Goal: Task Accomplishment & Management: Manage account settings

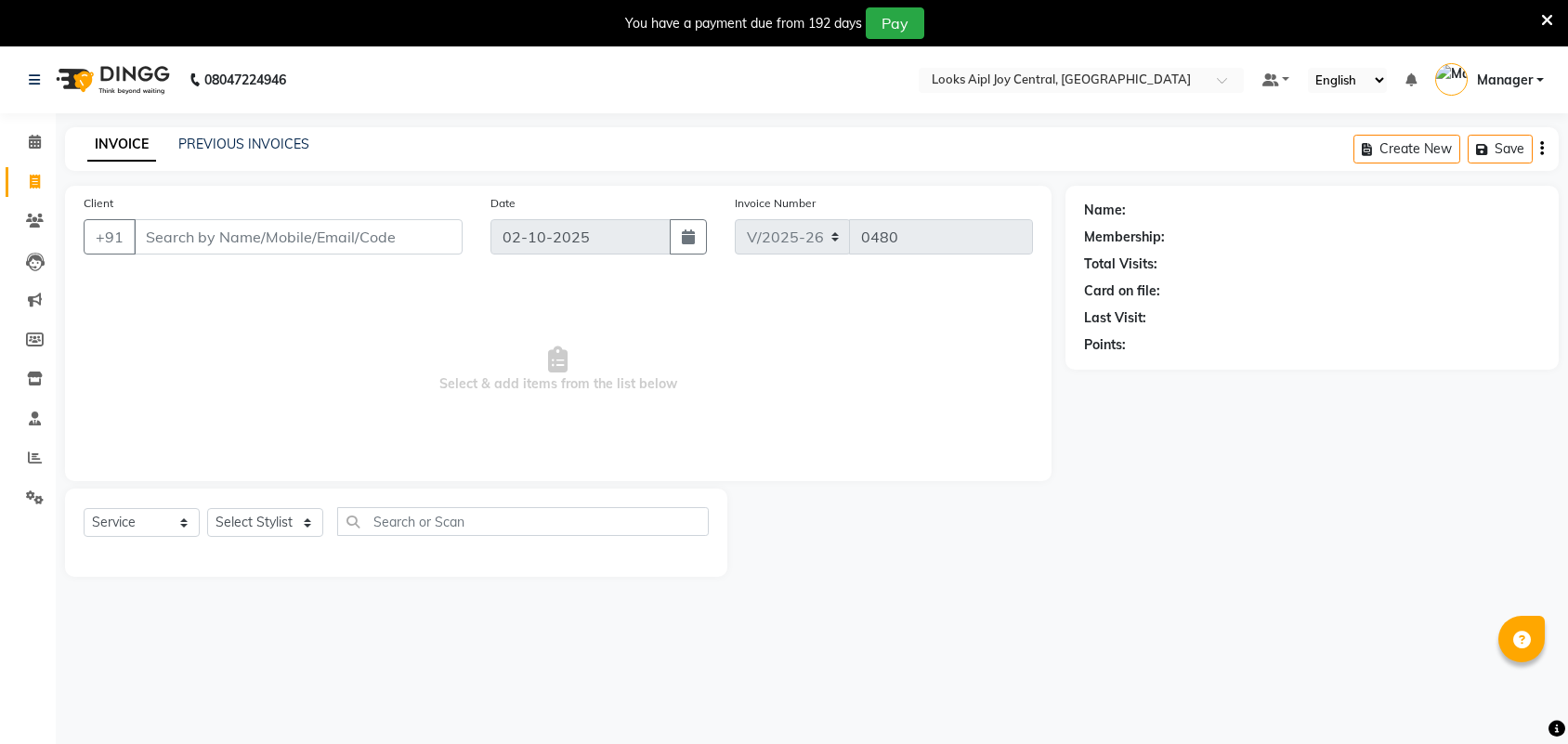
select select "6032"
select select "service"
click at [235, 247] on input "Client" at bounding box center [297, 237] width 329 height 35
click at [321, 243] on input "9821192123" at bounding box center [251, 237] width 234 height 35
type input "9821192123"
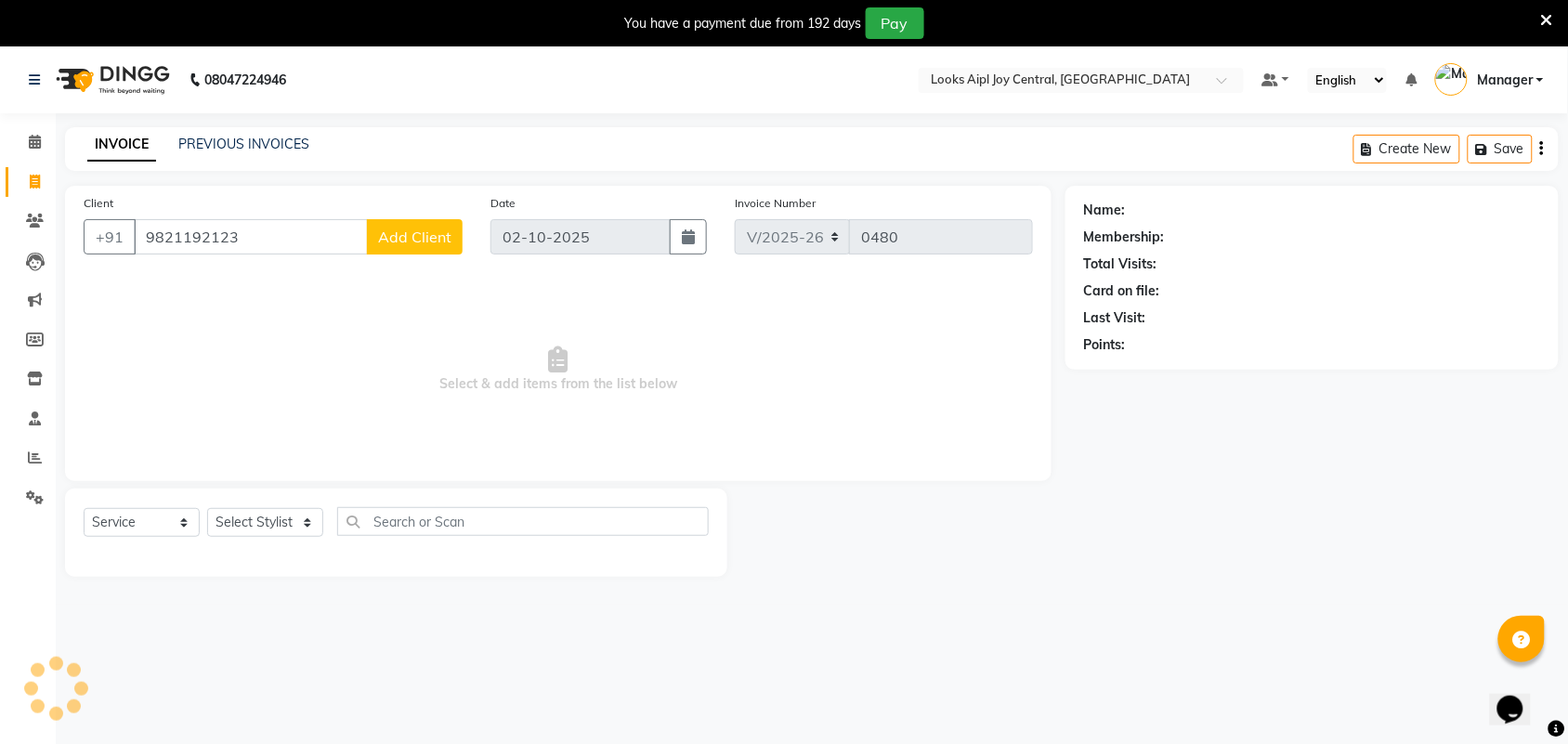
click at [428, 239] on span "Add Client" at bounding box center [414, 236] width 73 height 19
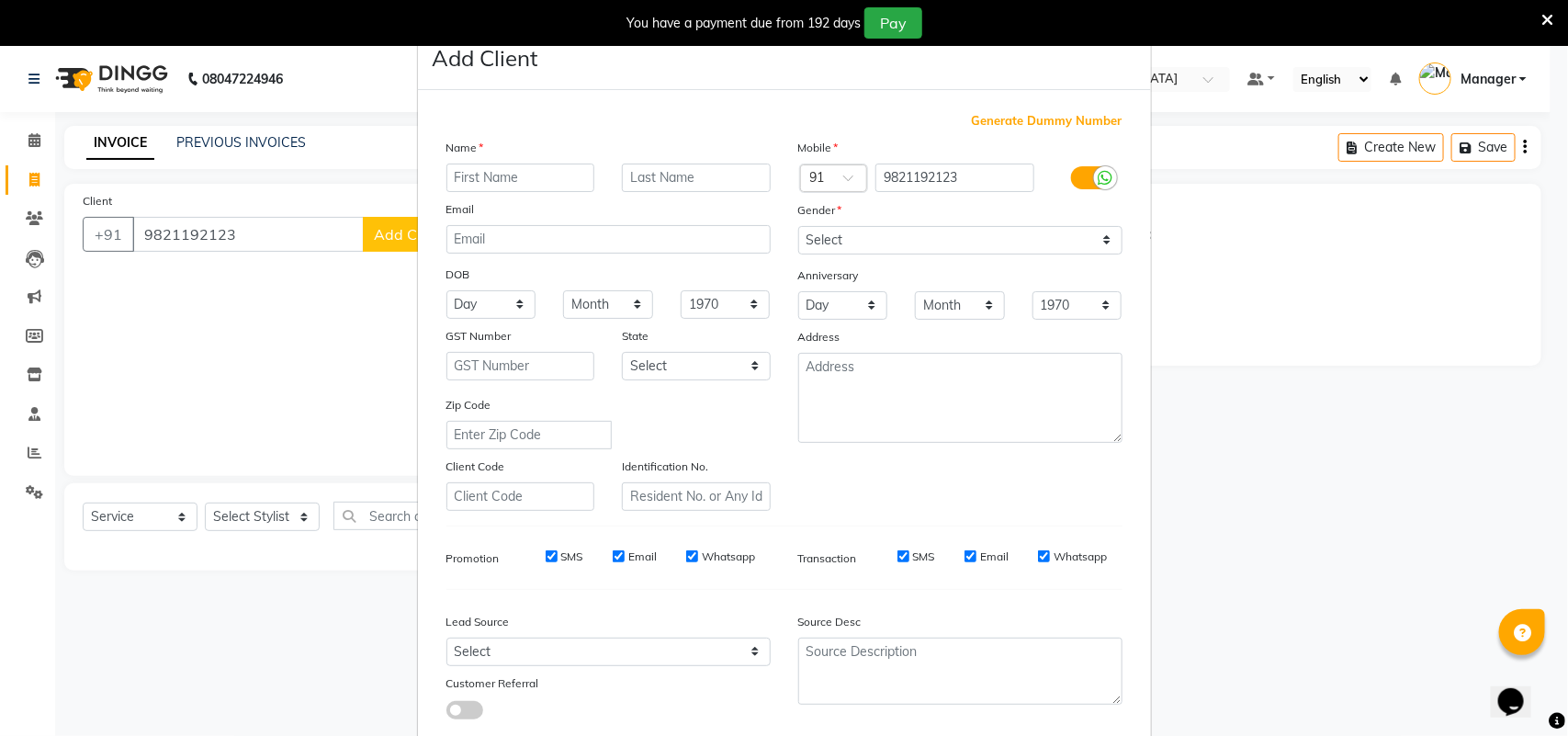
click at [542, 180] on input "text" at bounding box center [521, 178] width 149 height 29
type input "shalini"
drag, startPoint x: 990, startPoint y: 239, endPoint x: 980, endPoint y: 243, distance: 10.8
click at [990, 239] on select "Select [DEMOGRAPHIC_DATA] [DEMOGRAPHIC_DATA] Other Prefer Not To Say" at bounding box center [960, 240] width 324 height 29
select select "[DEMOGRAPHIC_DATA]"
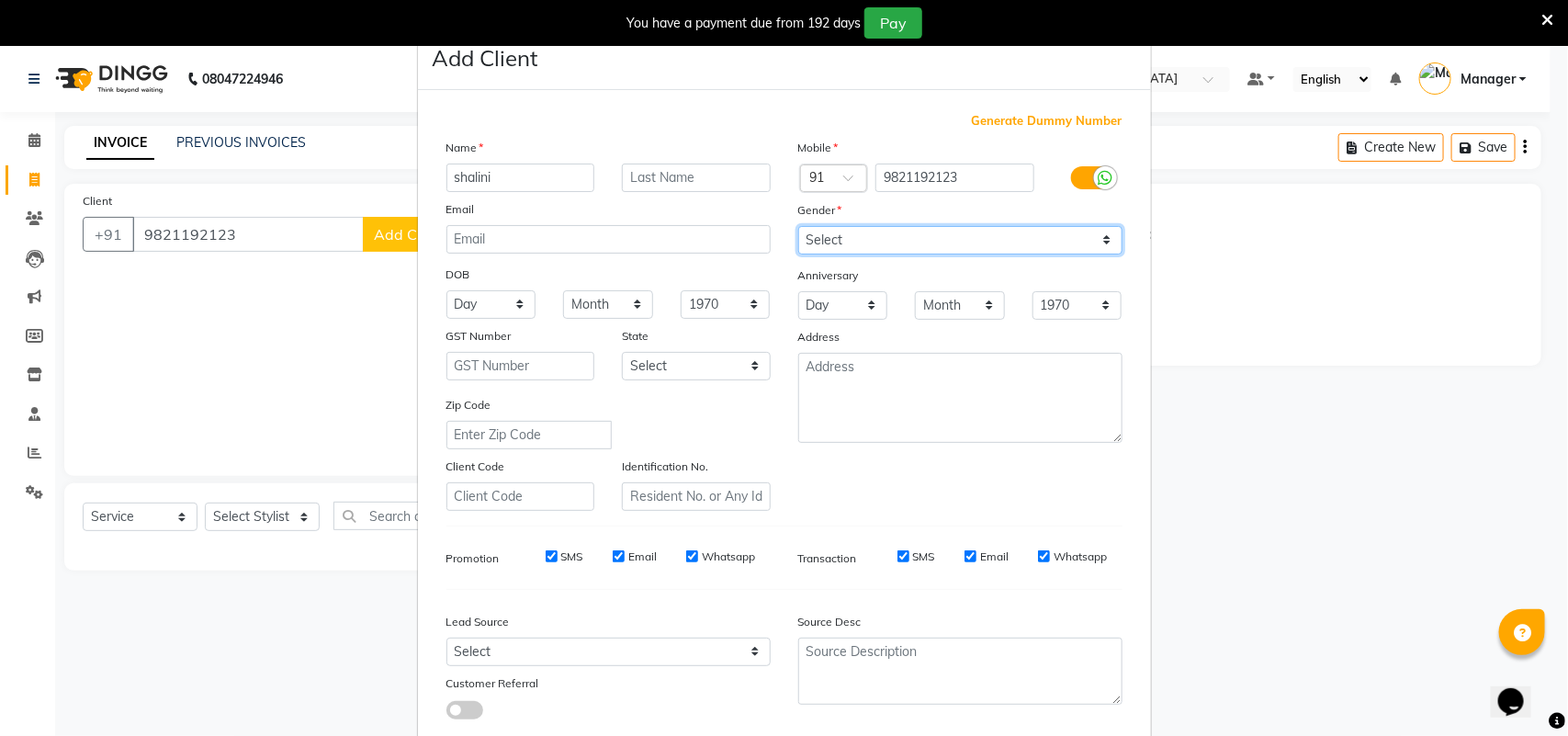
click at [798, 226] on select "Select [DEMOGRAPHIC_DATA] [DEMOGRAPHIC_DATA] Other Prefer Not To Say" at bounding box center [960, 240] width 324 height 29
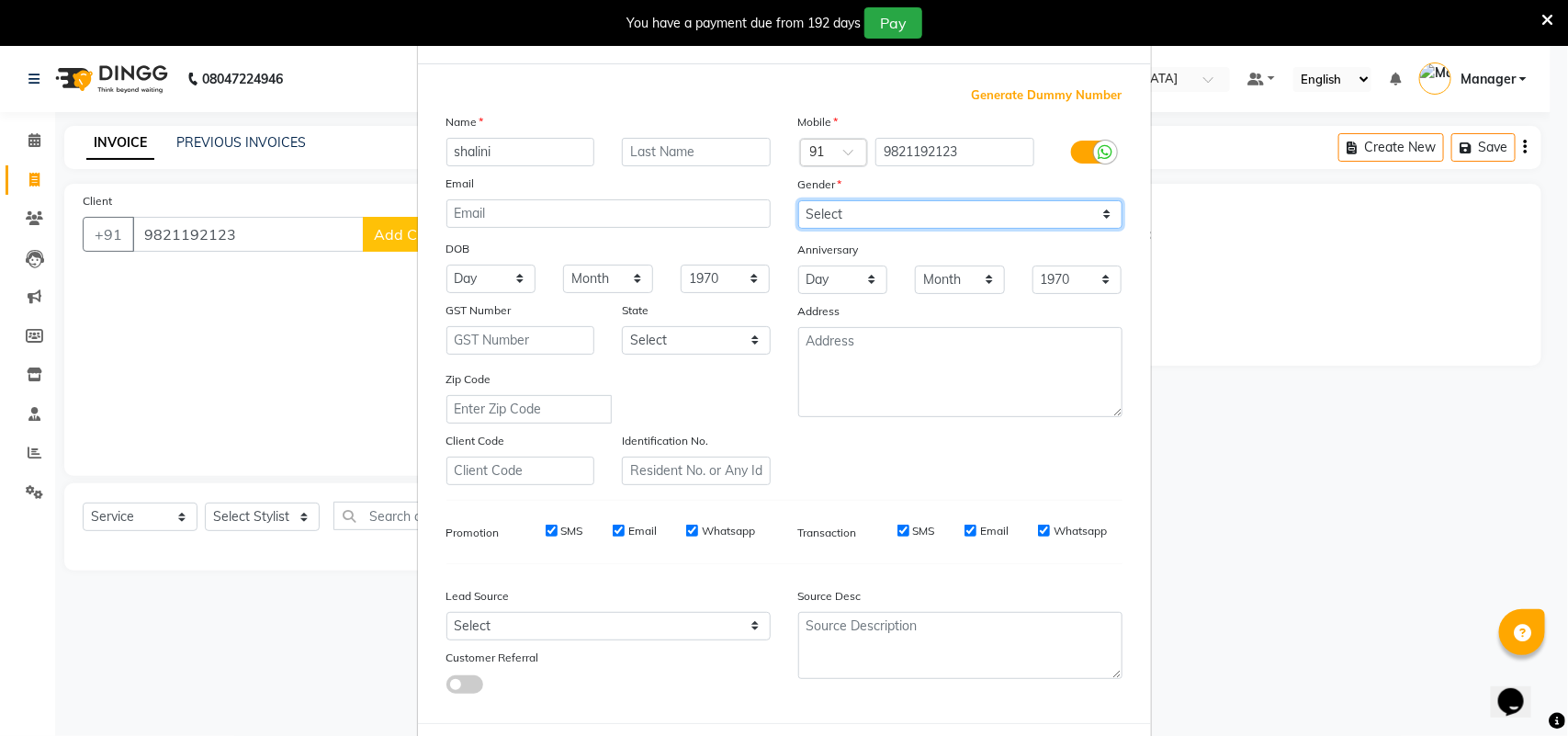
scroll to position [106, 0]
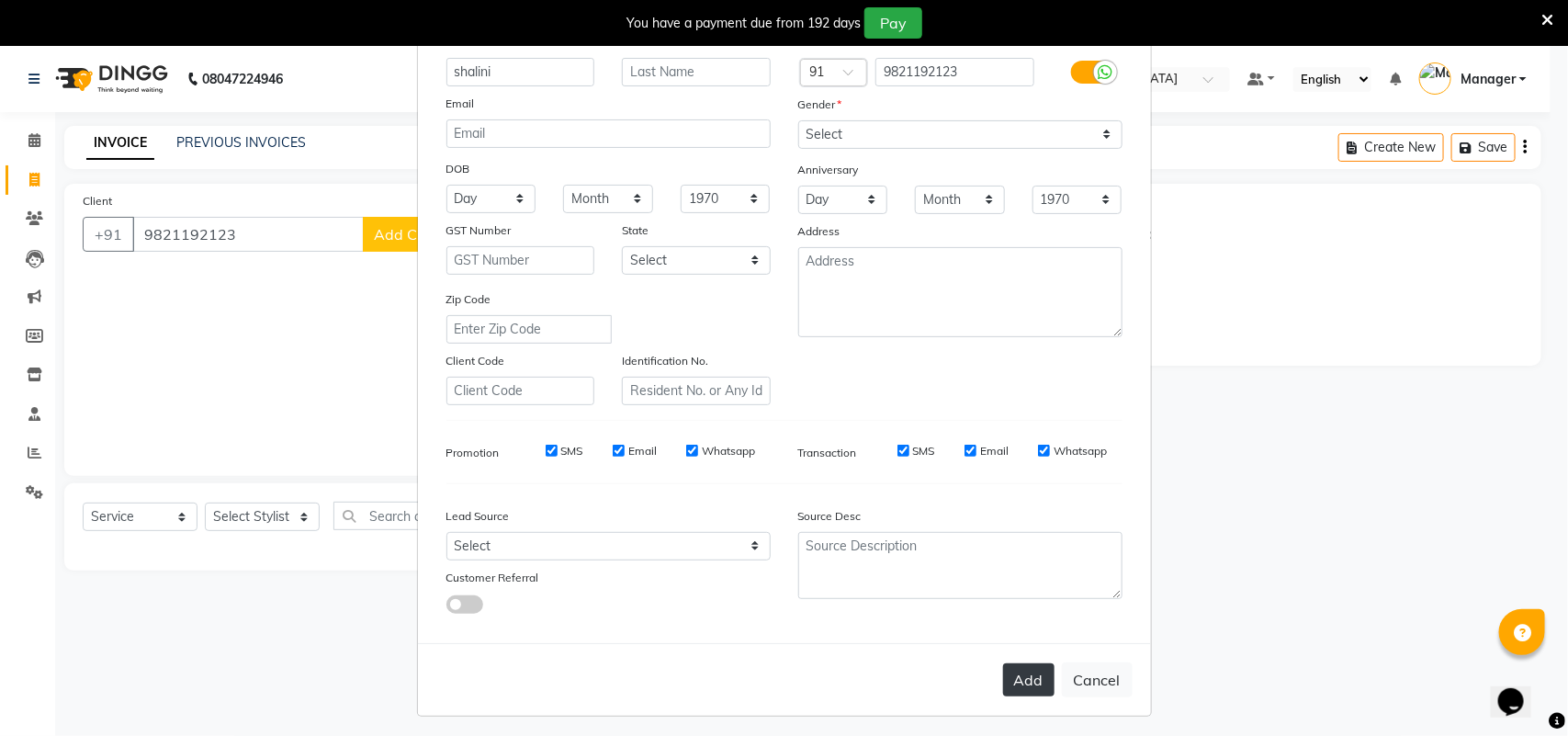
click at [1015, 664] on button "Add" at bounding box center [1028, 680] width 51 height 33
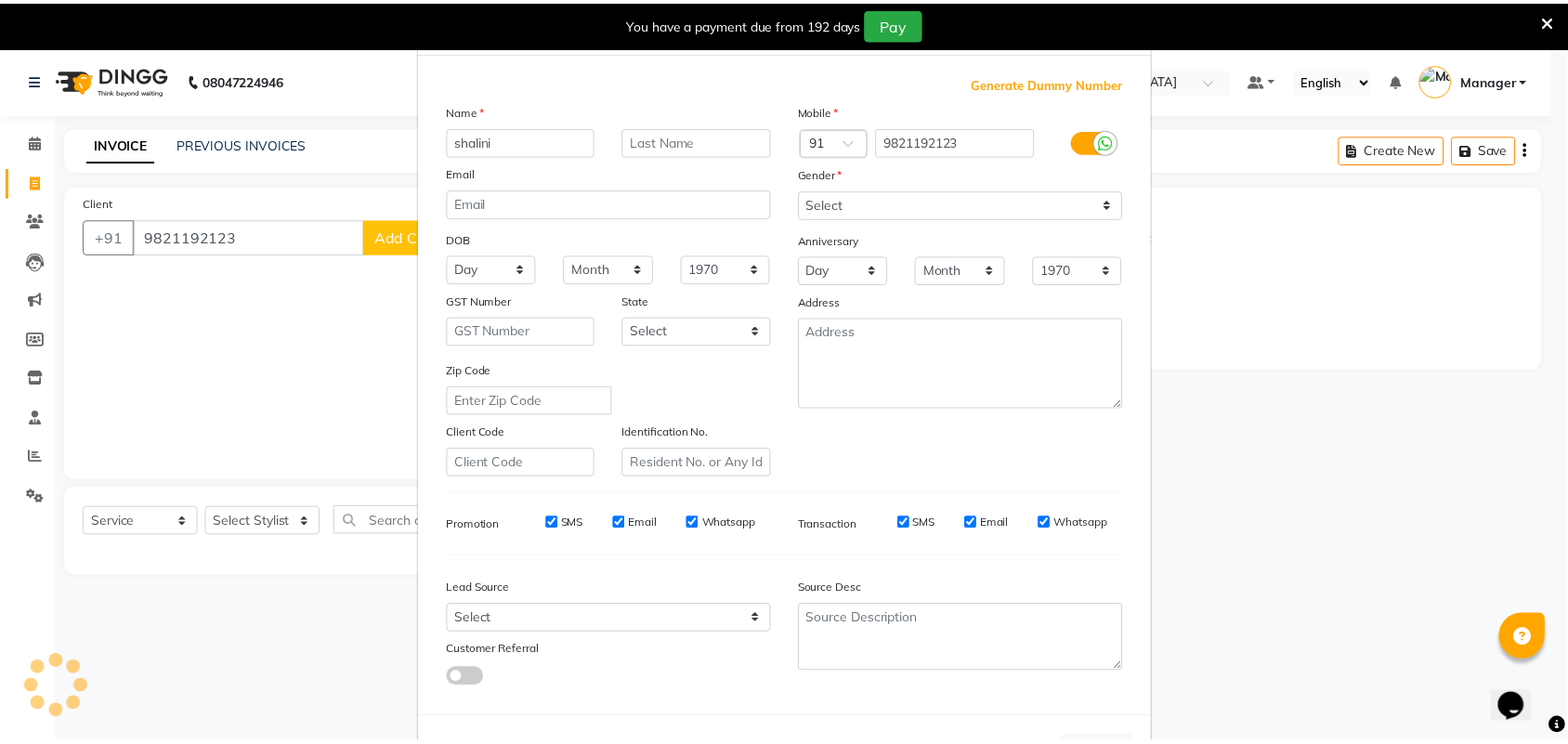
scroll to position [0, 0]
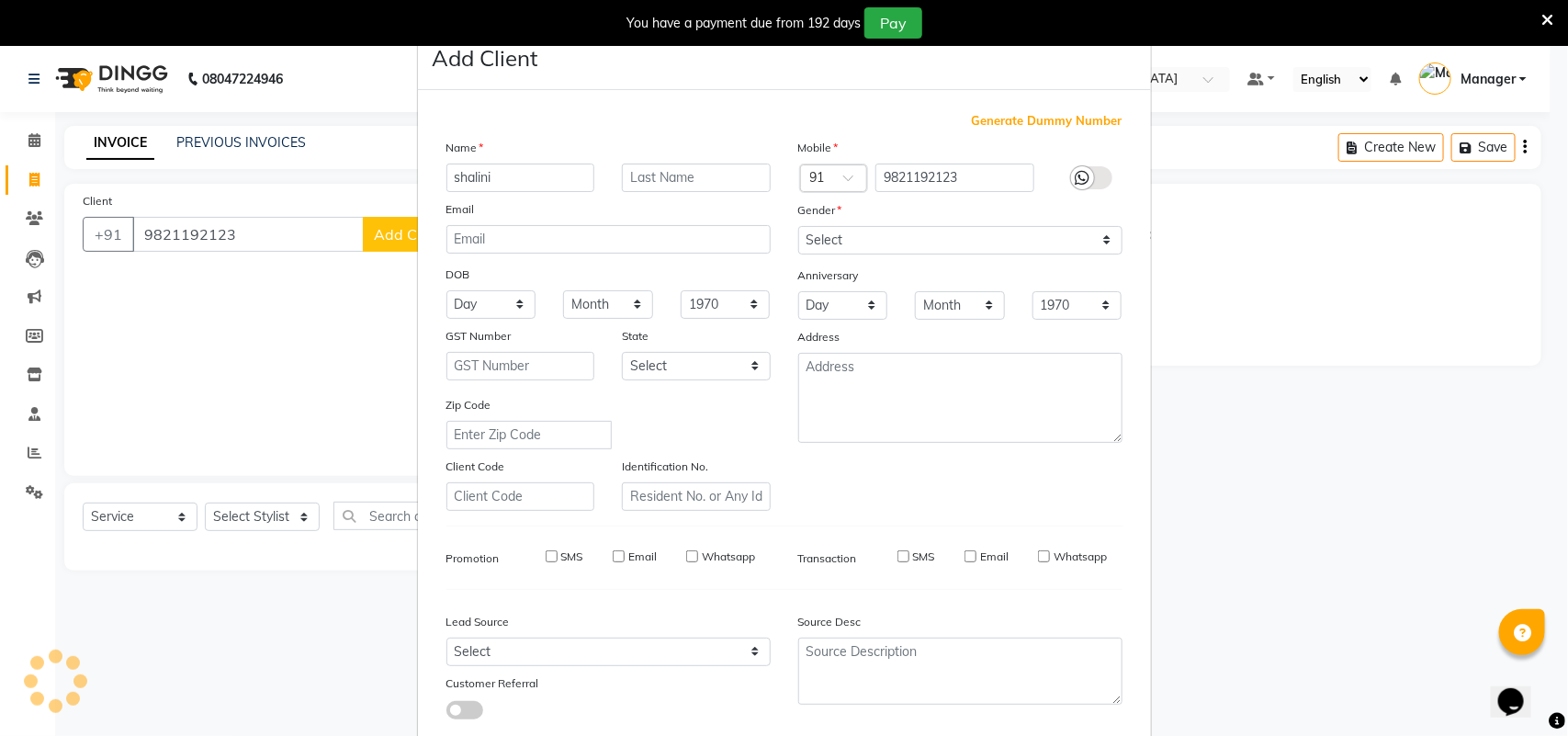
select select
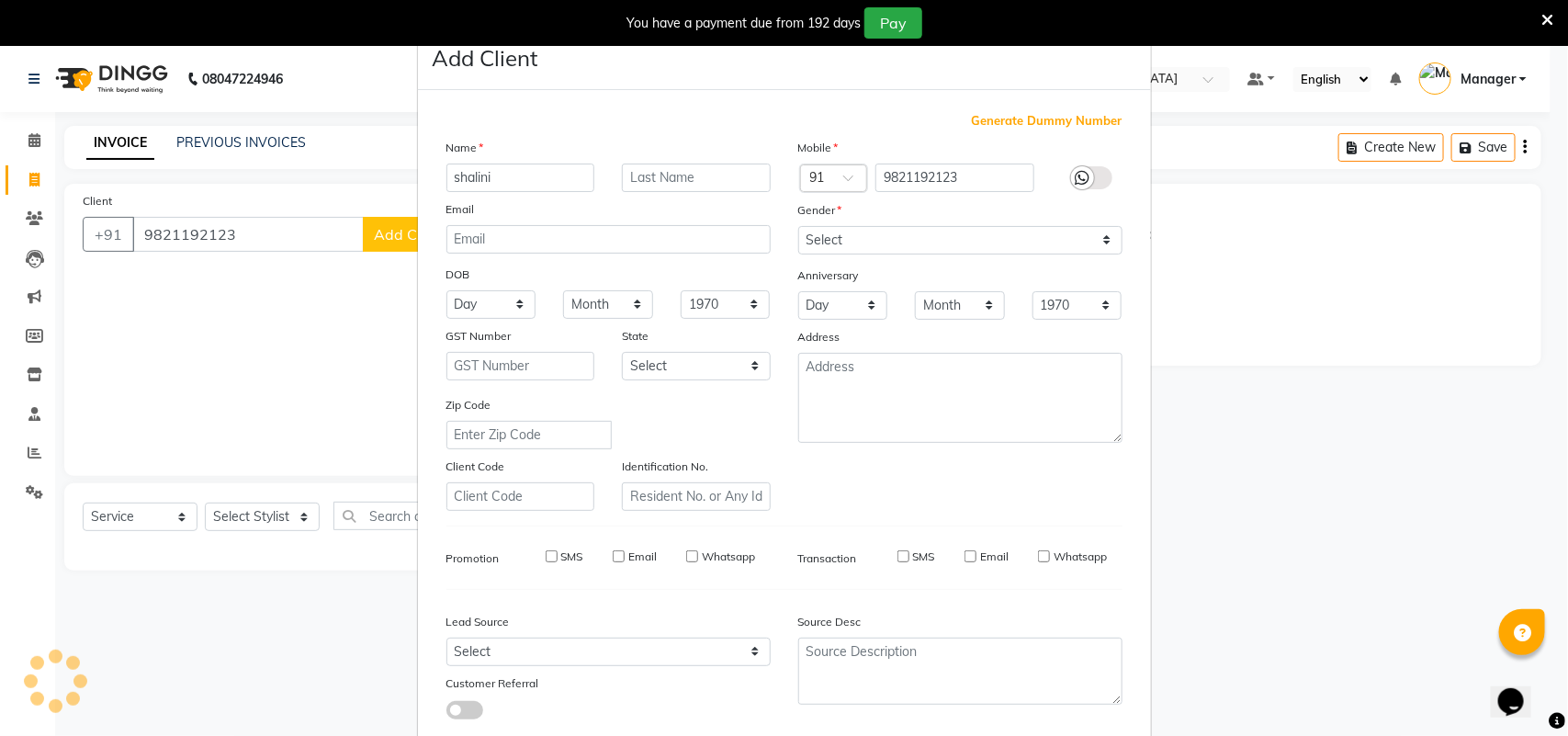
select select
checkbox input "false"
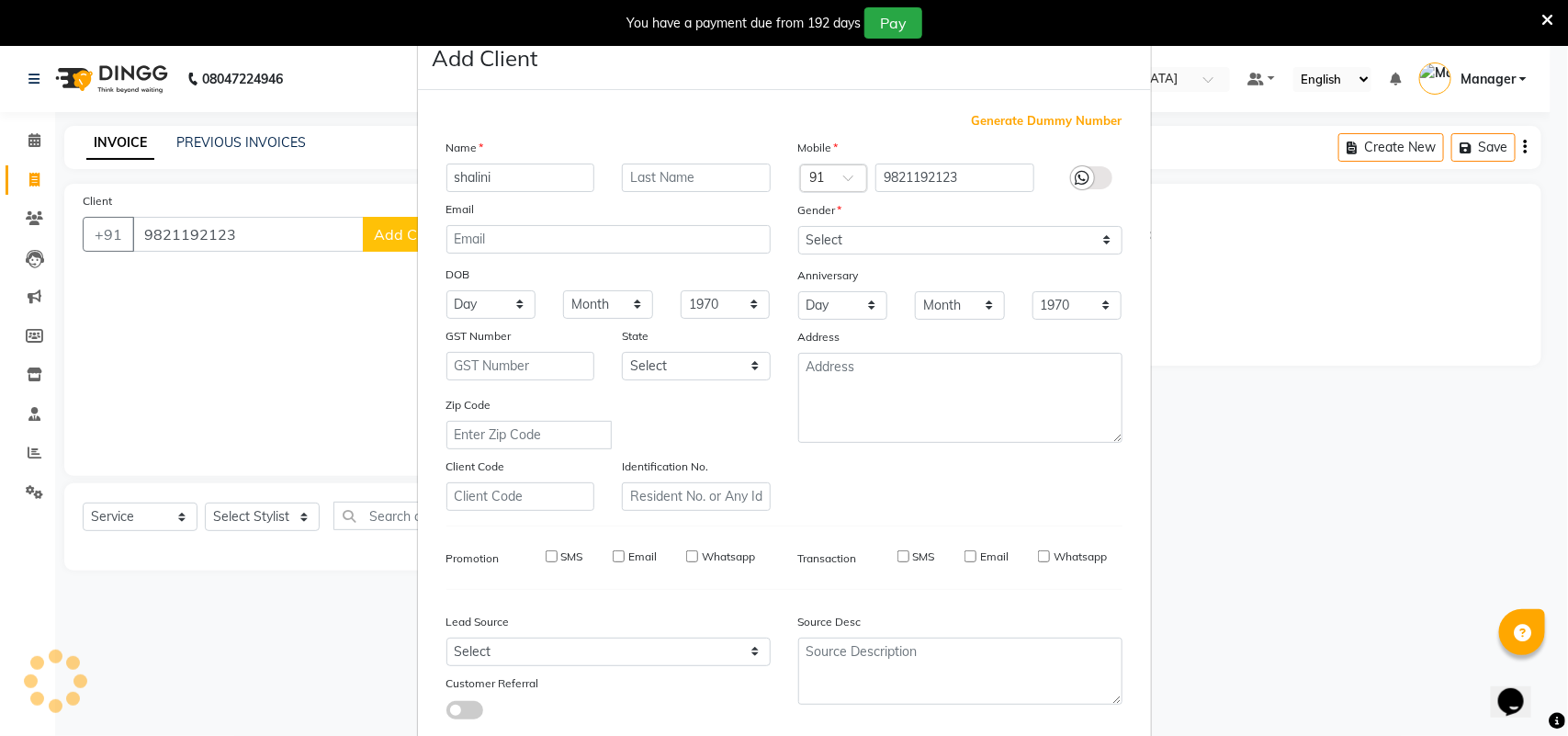
checkbox input "false"
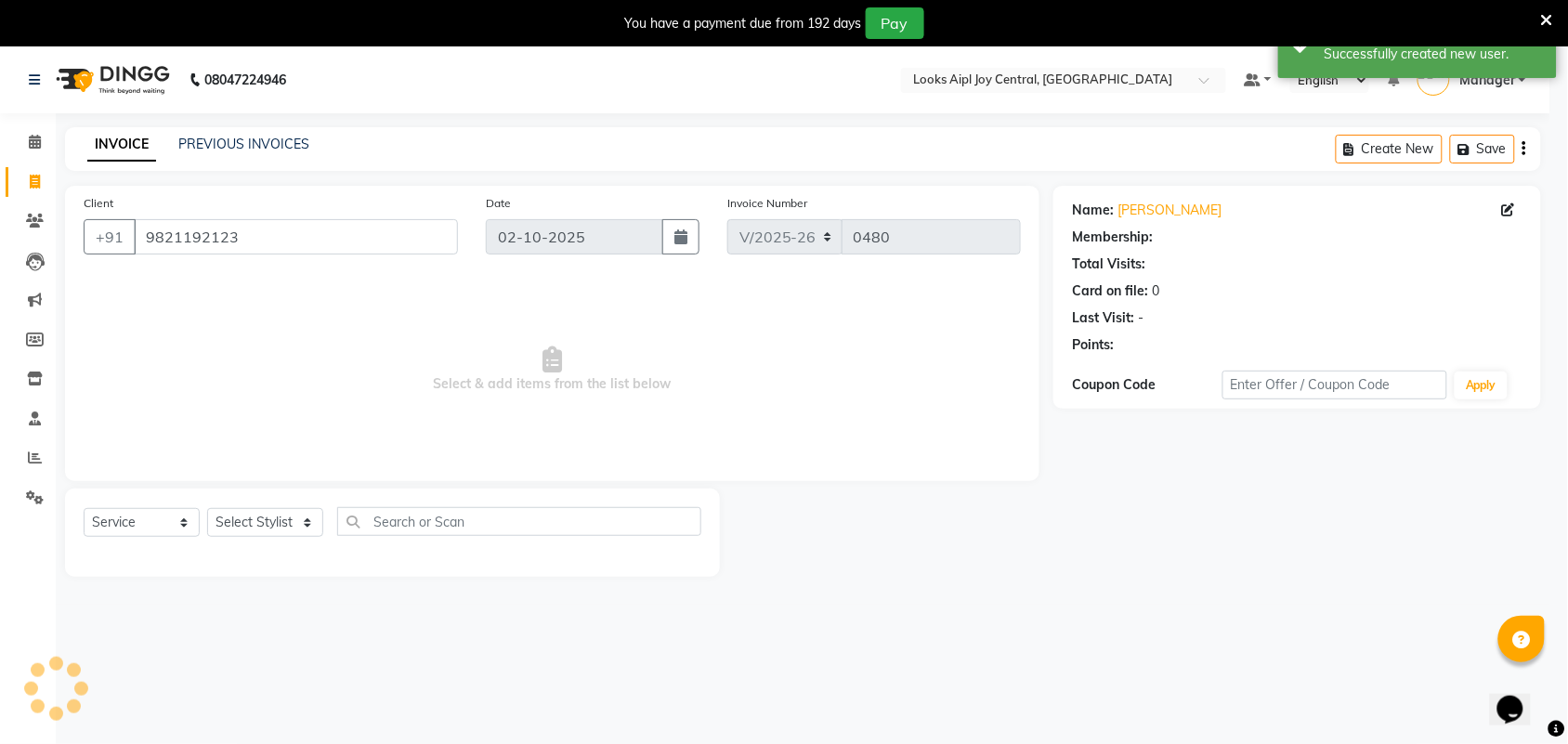
select select "1: Object"
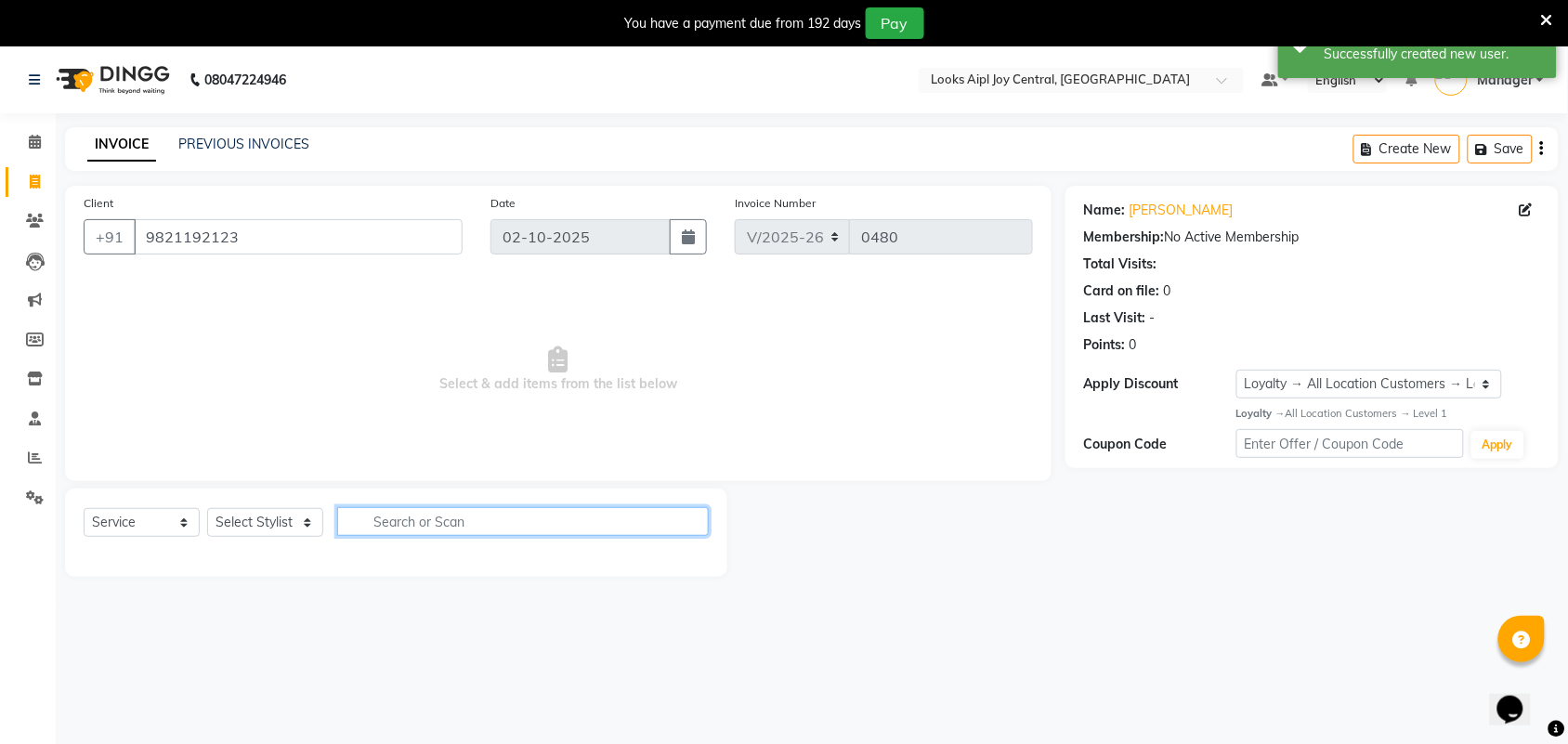
click at [367, 531] on input "text" at bounding box center [523, 522] width 372 height 29
click at [261, 521] on select "Select Stylist [PERSON_NAME] [PERSON_NAME] Counter Deepak_pdct [PERSON_NAME] [P…" at bounding box center [264, 523] width 116 height 29
click at [207, 508] on select "Select Stylist [PERSON_NAME] [PERSON_NAME] Counter Deepak_pdct [PERSON_NAME] [P…" at bounding box center [264, 523] width 116 height 29
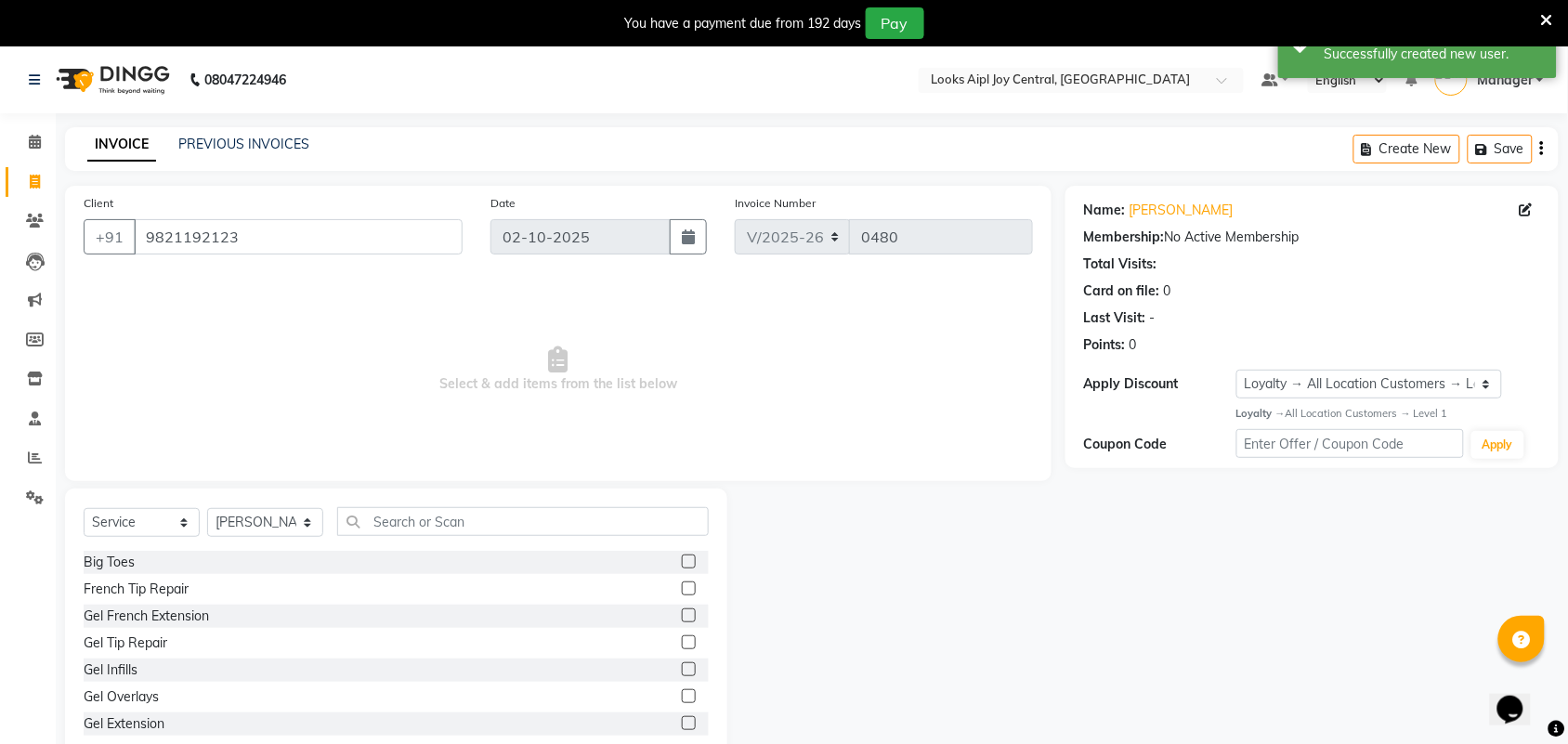
click at [275, 539] on div "Select Service Product Membership Package Voucher Prepaid Gift Card Select Styl…" at bounding box center [396, 529] width 625 height 44
click at [270, 516] on select "Select Stylist [PERSON_NAME] [PERSON_NAME] Counter Deepak_pdct [PERSON_NAME] [P…" at bounding box center [264, 523] width 116 height 29
select select "92841"
click at [207, 508] on select "Select Stylist [PERSON_NAME] [PERSON_NAME] Counter Deepak_pdct [PERSON_NAME] [P…" at bounding box center [264, 523] width 116 height 29
click at [490, 521] on input "text" at bounding box center [523, 522] width 372 height 29
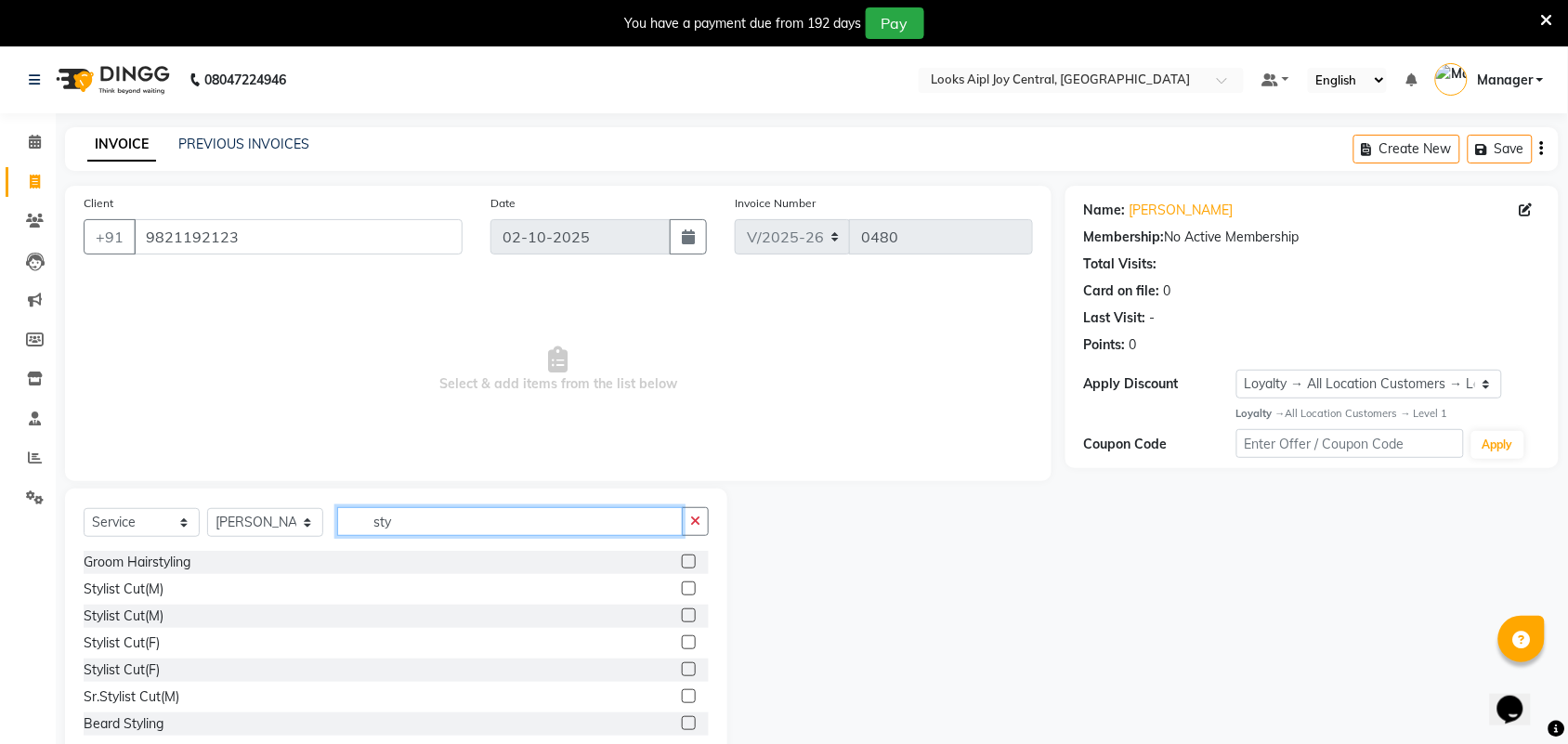
type input "sty"
click at [682, 672] on label at bounding box center [688, 669] width 14 height 14
click at [682, 672] on input "checkbox" at bounding box center [687, 670] width 12 height 12
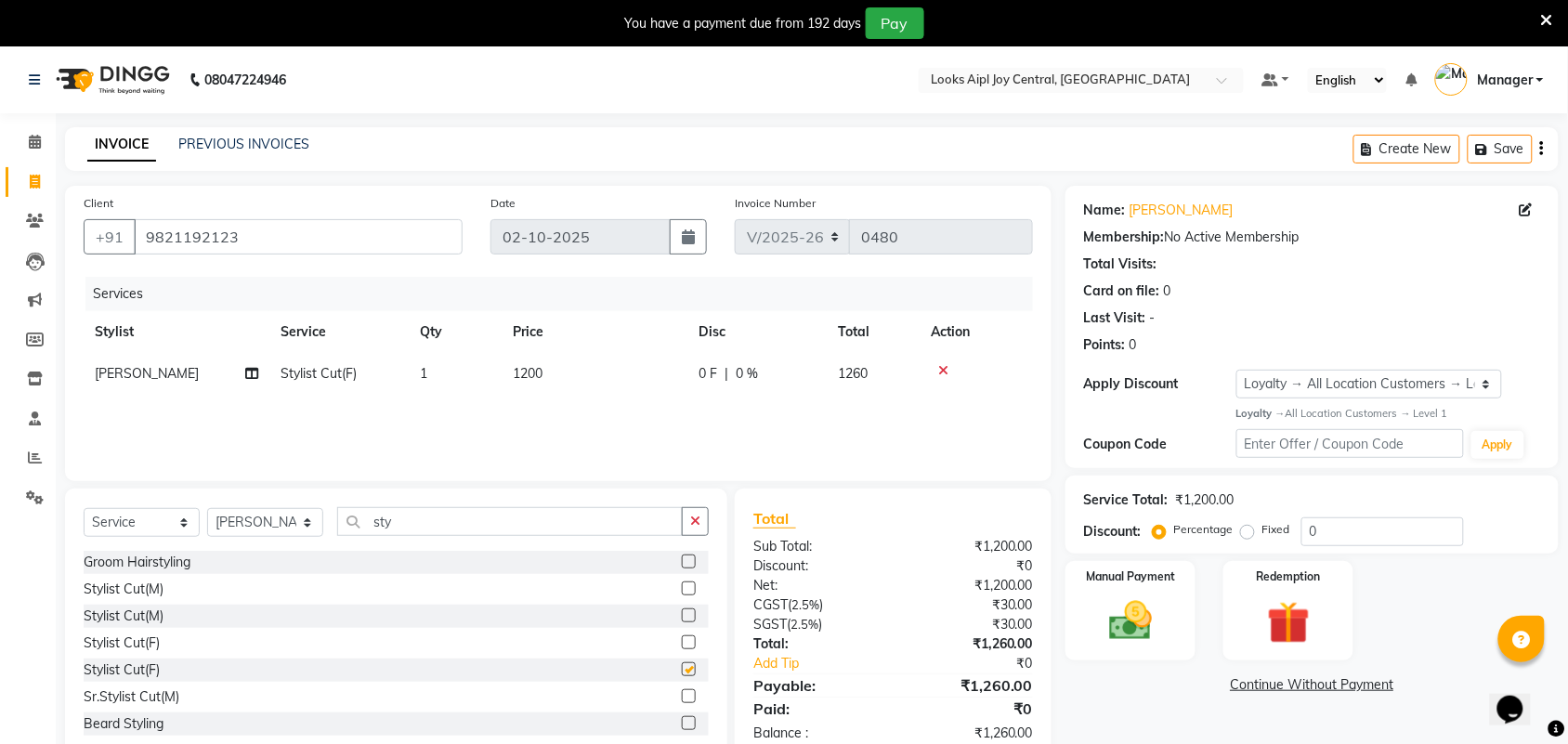
checkbox input "false"
click at [535, 367] on span "1200" at bounding box center [528, 372] width 29 height 17
select select "92841"
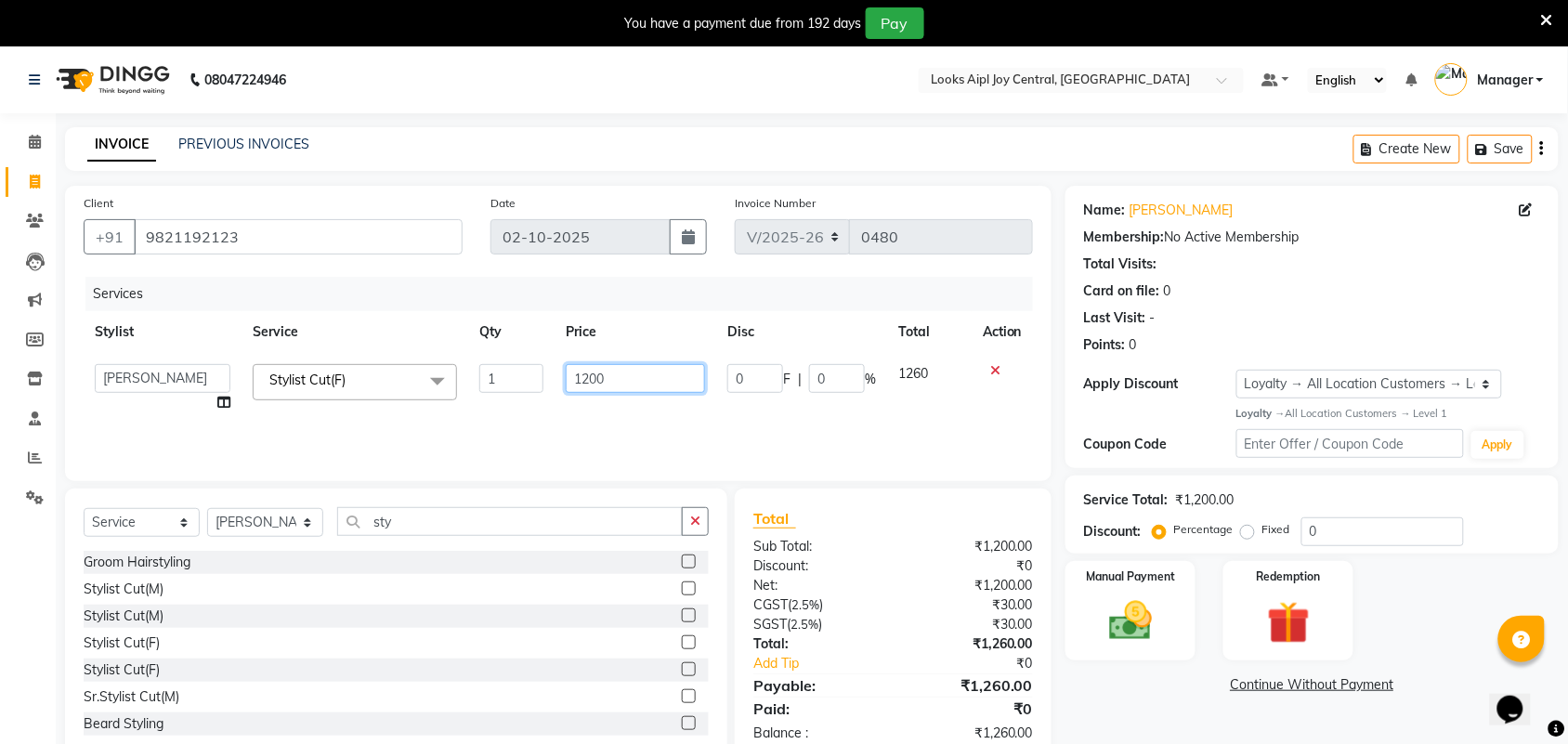
drag, startPoint x: 625, startPoint y: 372, endPoint x: 545, endPoint y: 372, distance: 80.0
click at [545, 372] on tr "[PERSON_NAME] [PERSON_NAME] Aslaam_pdct Counter Deepak_pdct Dheeraj_pdct Dheera…" at bounding box center [558, 388] width 949 height 70
type input "1000"
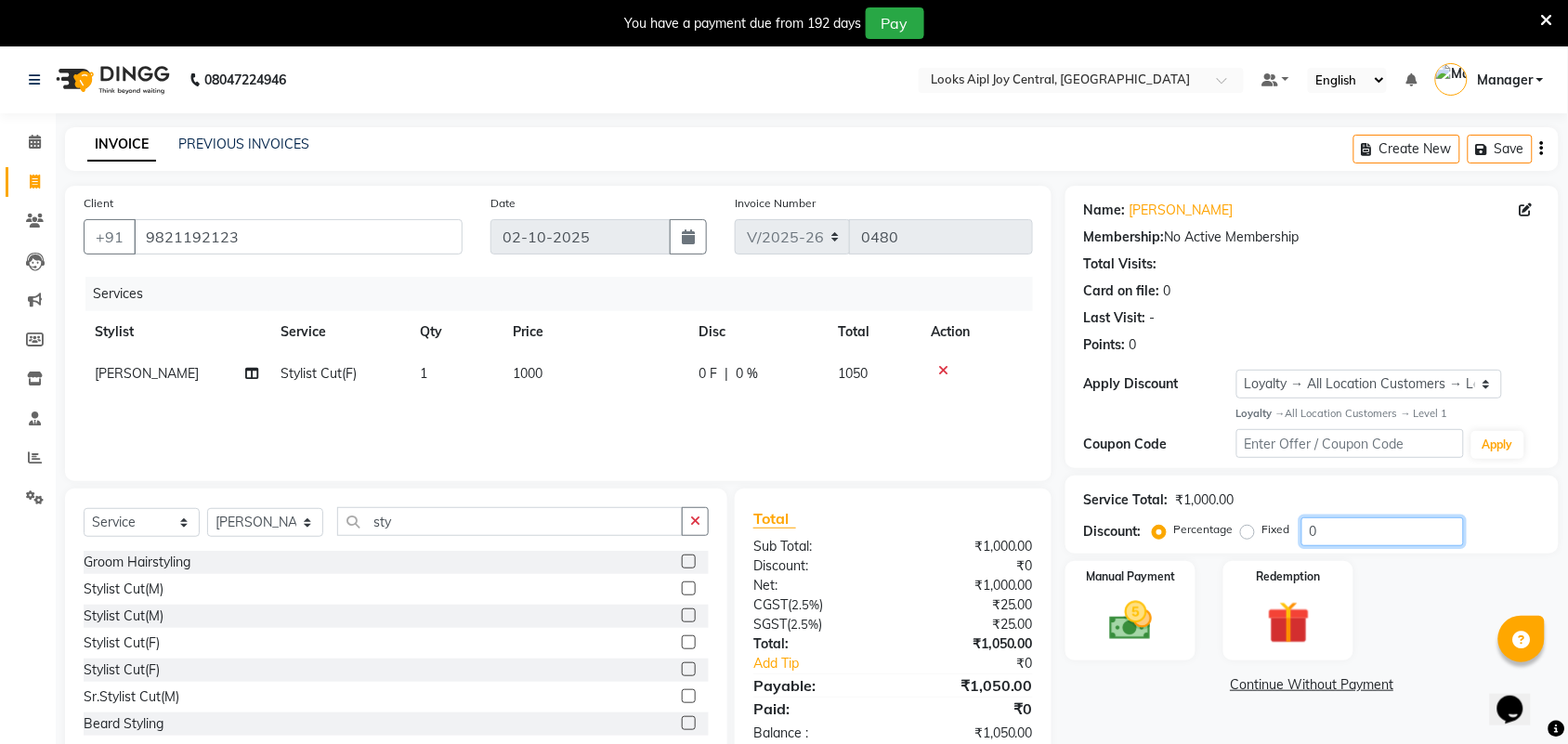
drag, startPoint x: 1336, startPoint y: 538, endPoint x: 1315, endPoint y: 537, distance: 21.0
click at [1315, 537] on input "0" at bounding box center [1382, 532] width 163 height 29
click at [1301, 535] on input "0" at bounding box center [1382, 532] width 163 height 29
drag, startPoint x: 1382, startPoint y: 520, endPoint x: 1280, endPoint y: 543, distance: 104.6
click at [1280, 543] on div "Percentage Fixed 0" at bounding box center [1310, 532] width 307 height 29
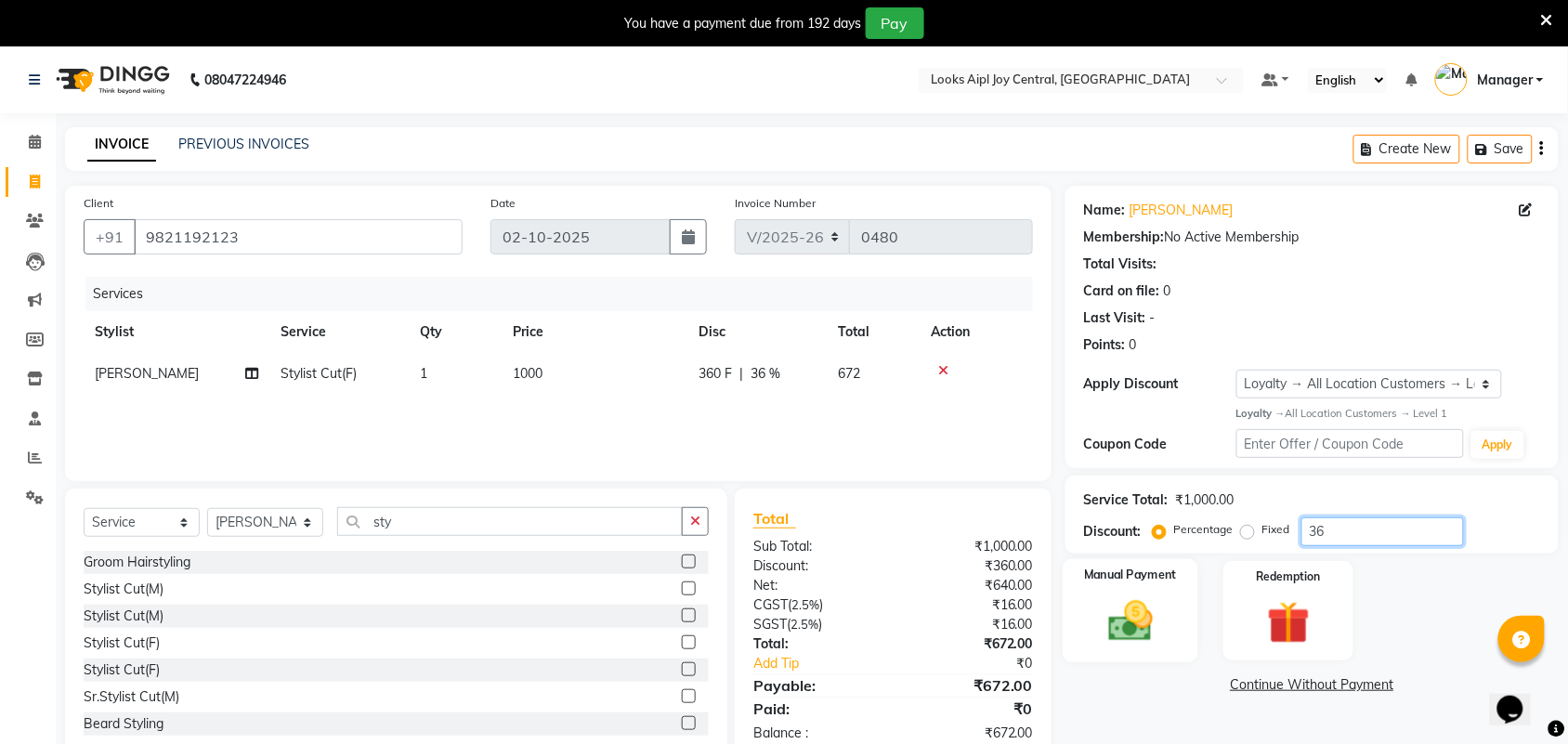
type input "36"
click at [1136, 629] on img at bounding box center [1130, 621] width 72 height 51
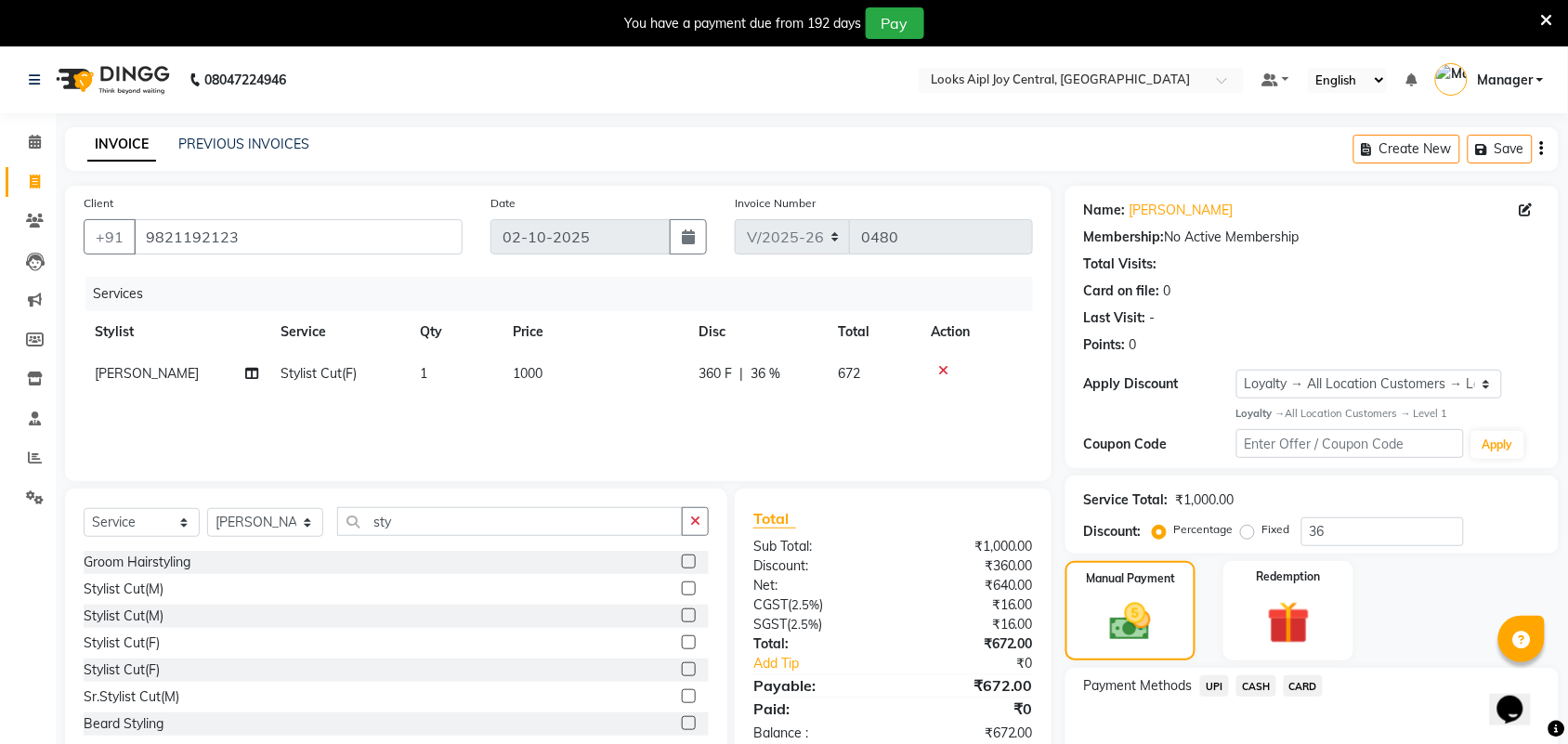
click at [1212, 693] on span "UPI" at bounding box center [1215, 685] width 29 height 21
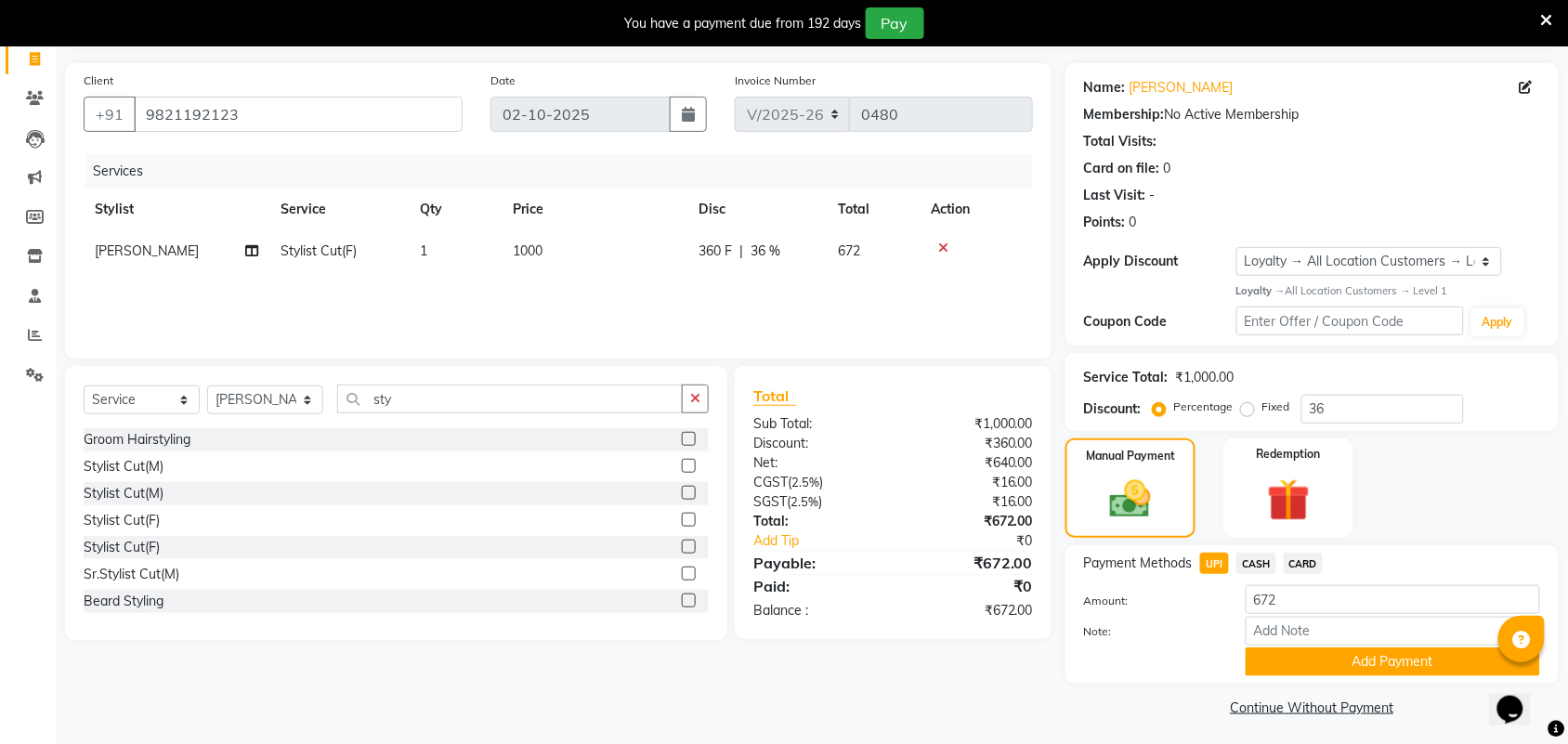
scroll to position [127, 0]
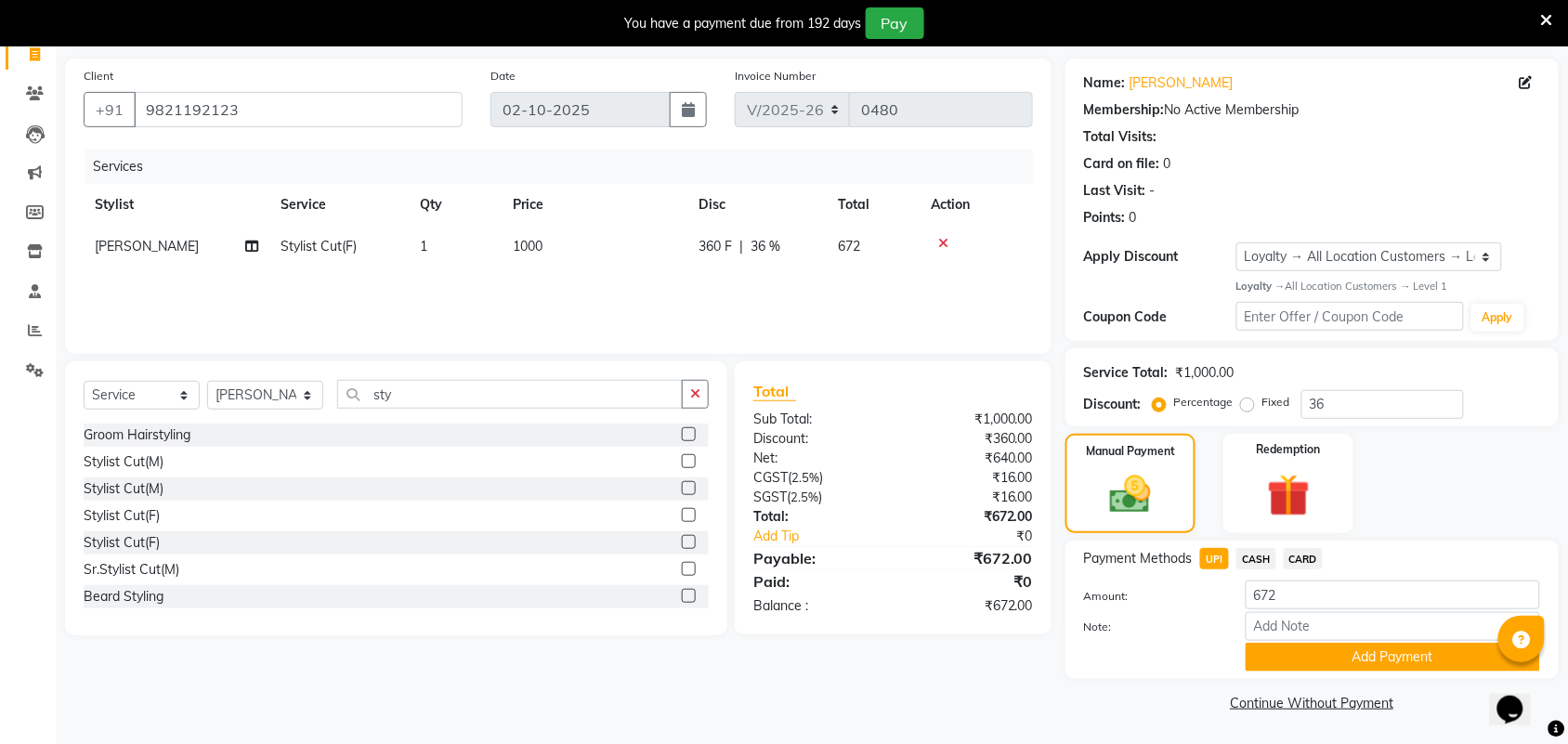
click at [1310, 557] on span "CARD" at bounding box center [1303, 559] width 40 height 21
click at [1334, 657] on button "Add Payment" at bounding box center [1392, 657] width 294 height 29
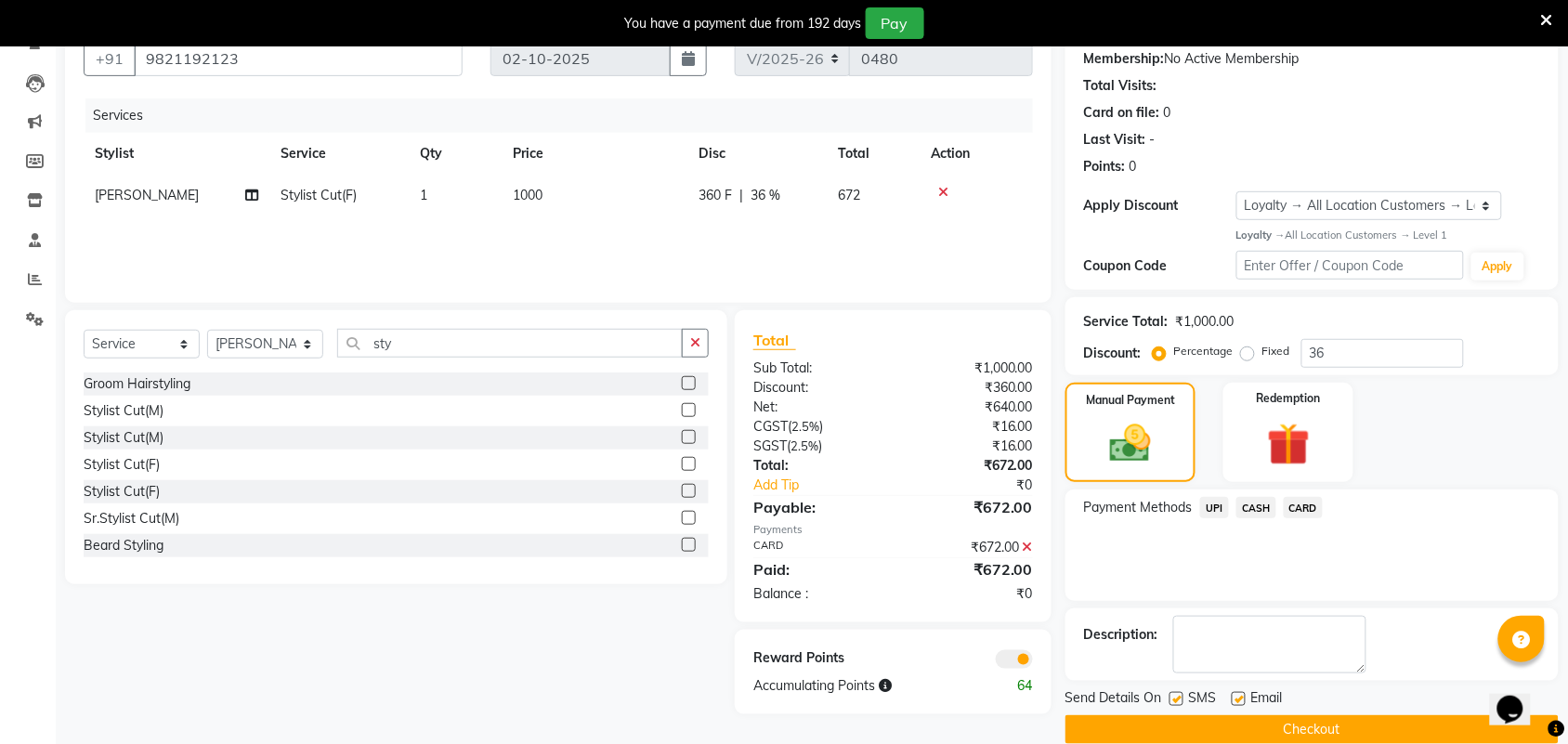
scroll to position [206, 0]
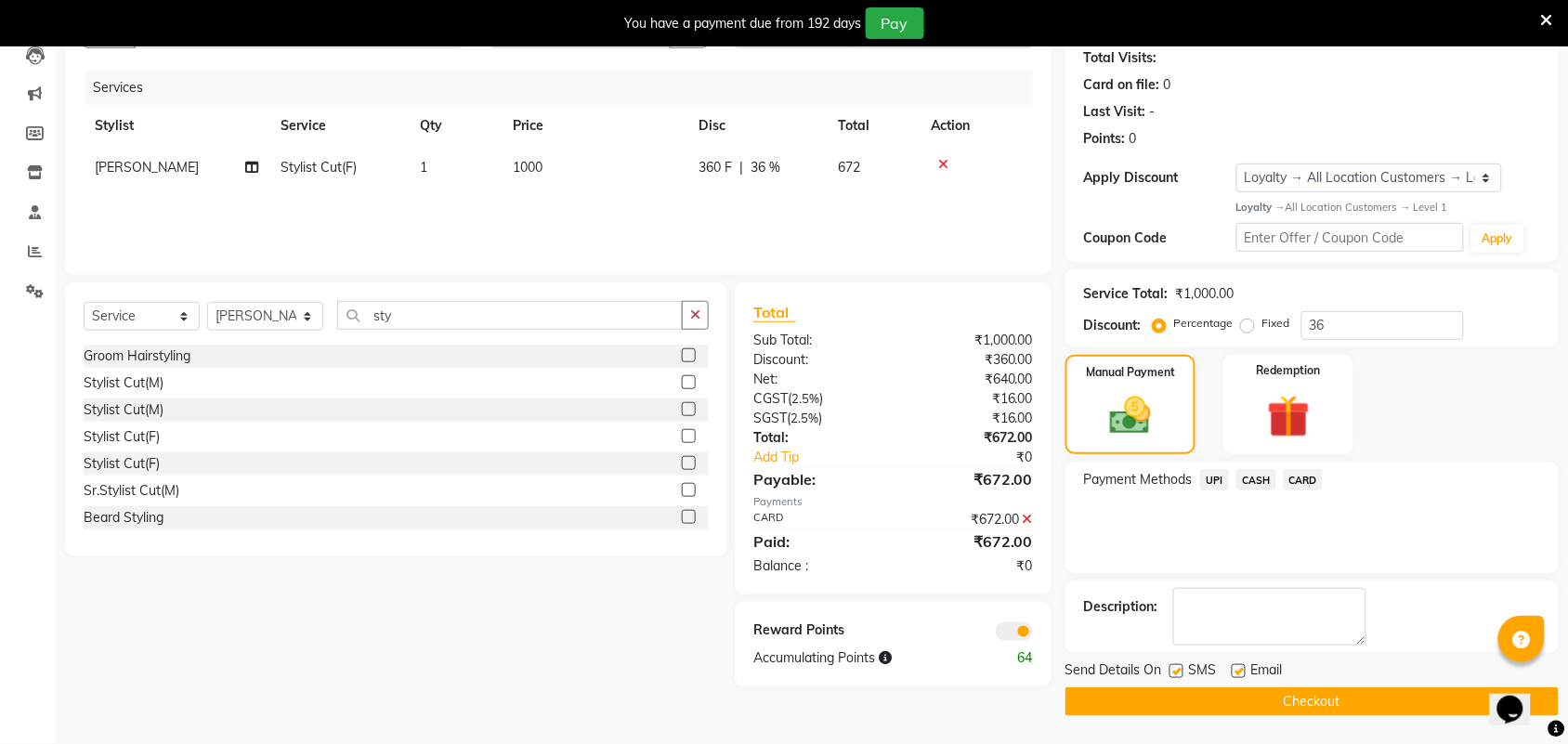
click at [1302, 694] on button "Checkout" at bounding box center [1312, 702] width 493 height 29
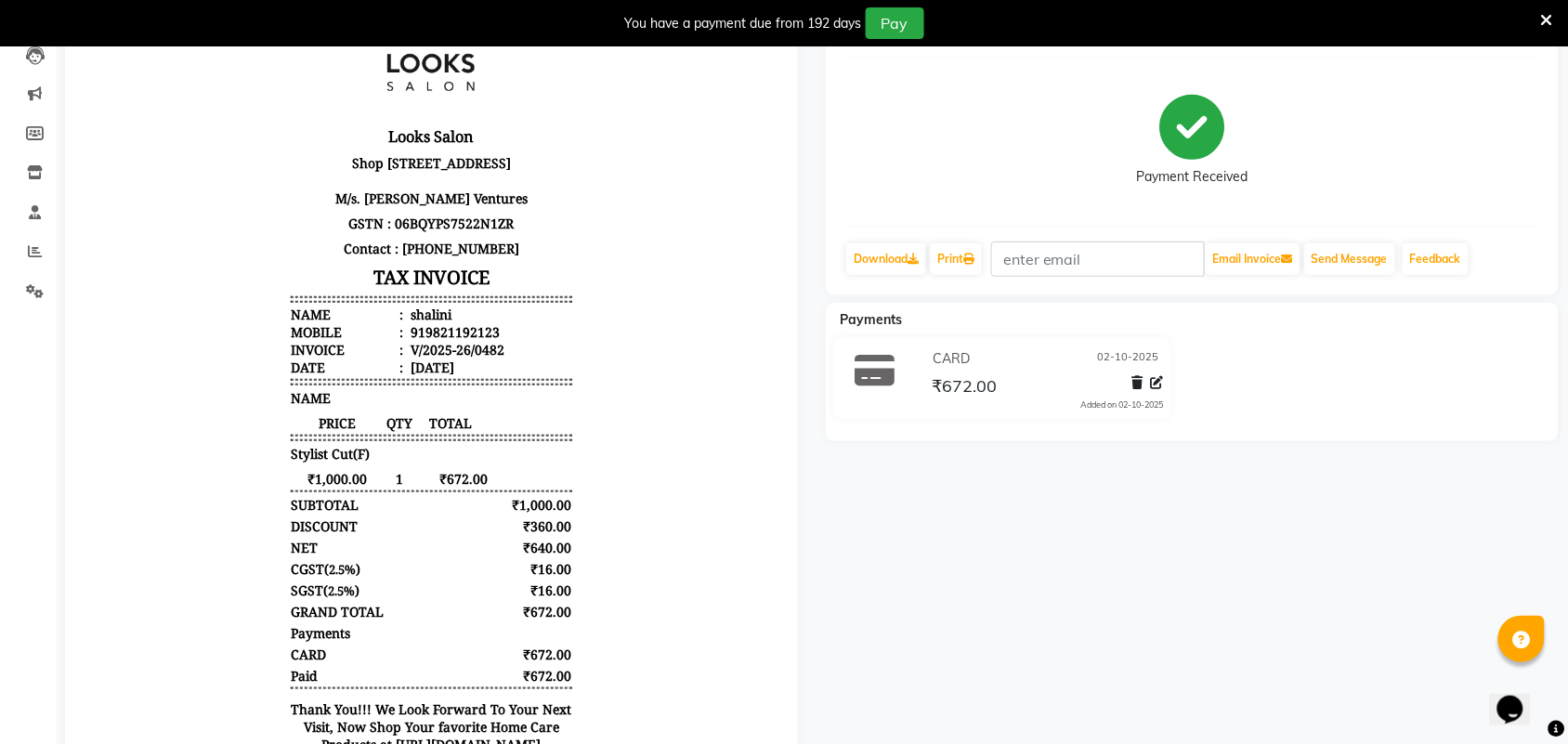
click at [1548, 19] on icon at bounding box center [1547, 20] width 12 height 17
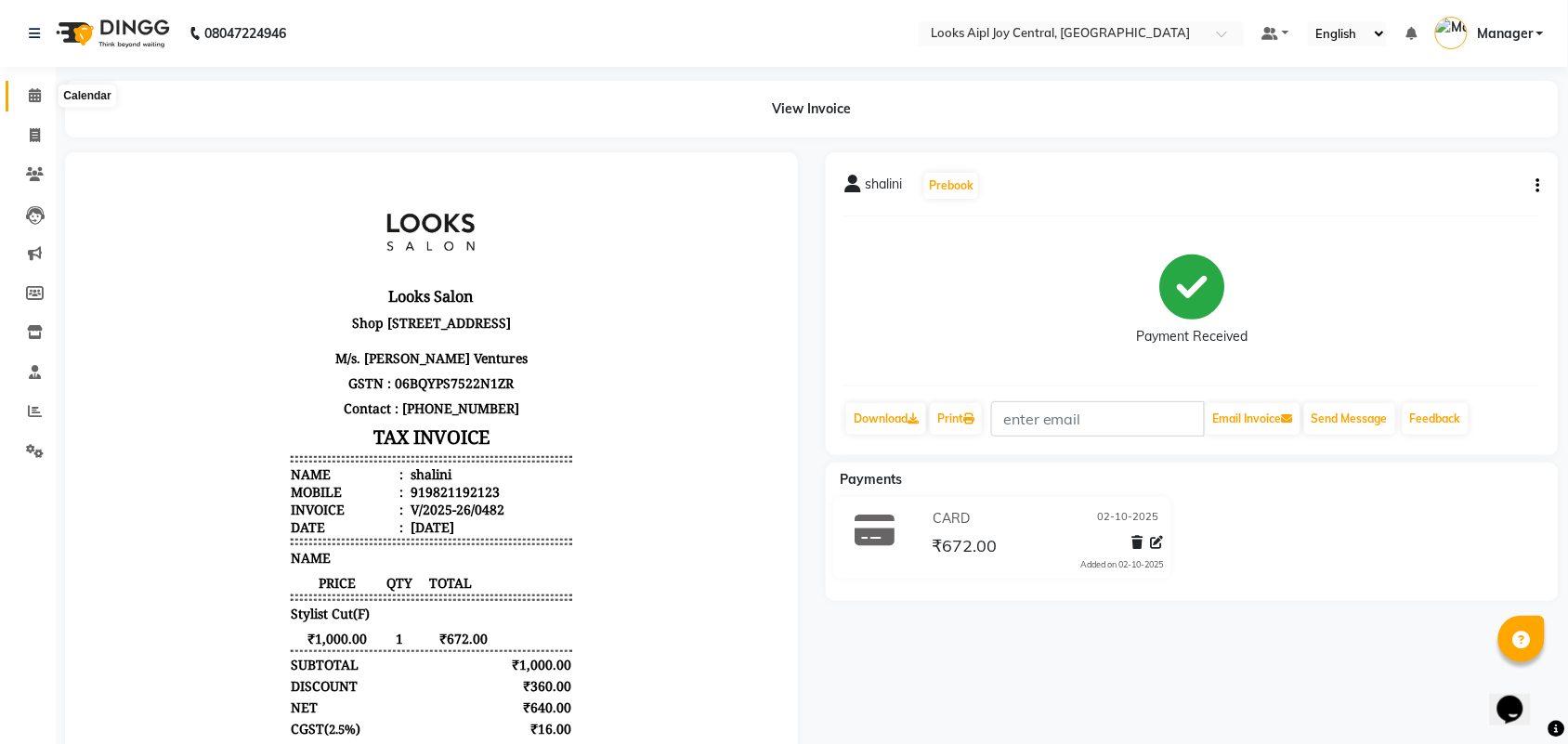
click at [20, 100] on span at bounding box center [34, 97] width 32 height 21
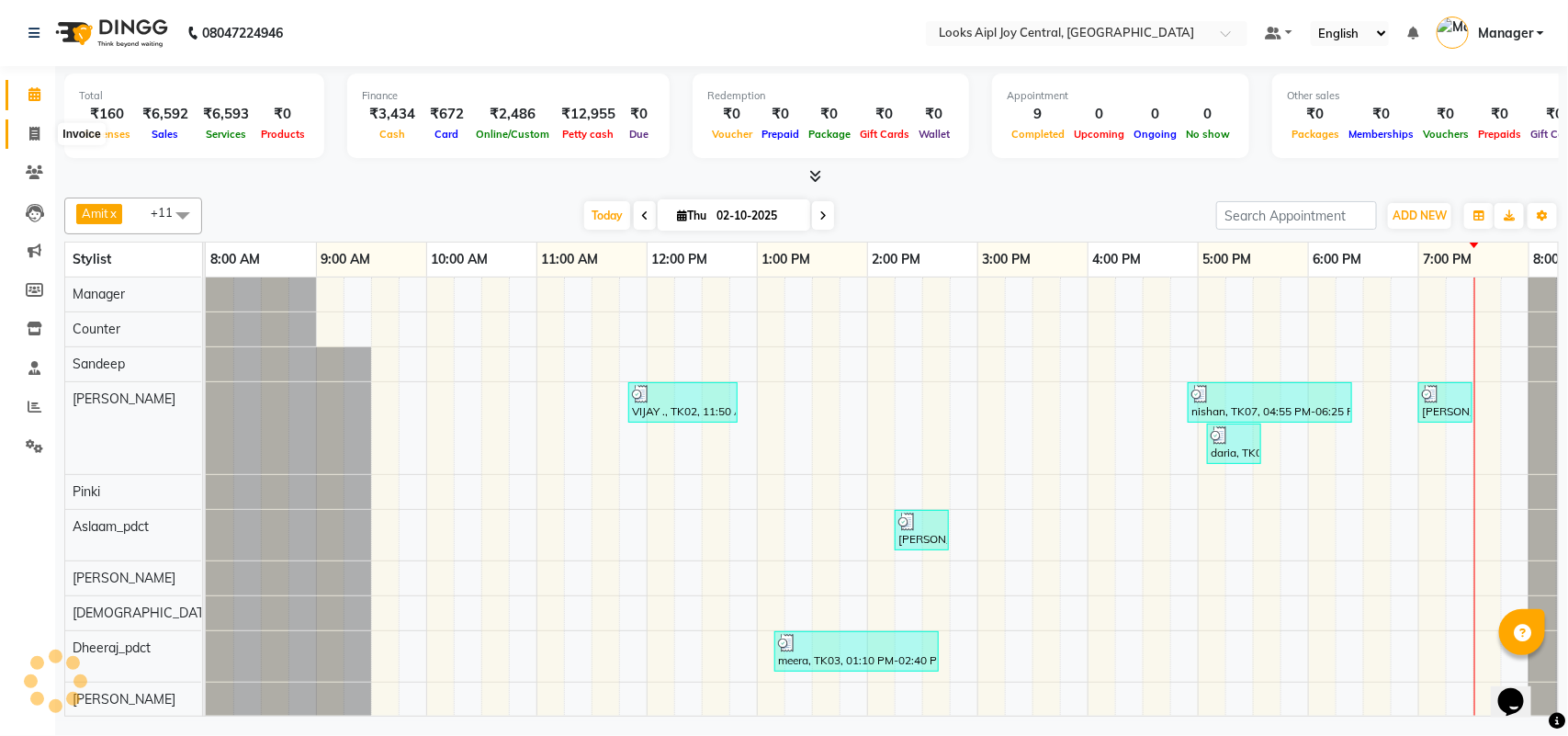
click at [48, 133] on span at bounding box center [34, 135] width 32 height 21
select select "service"
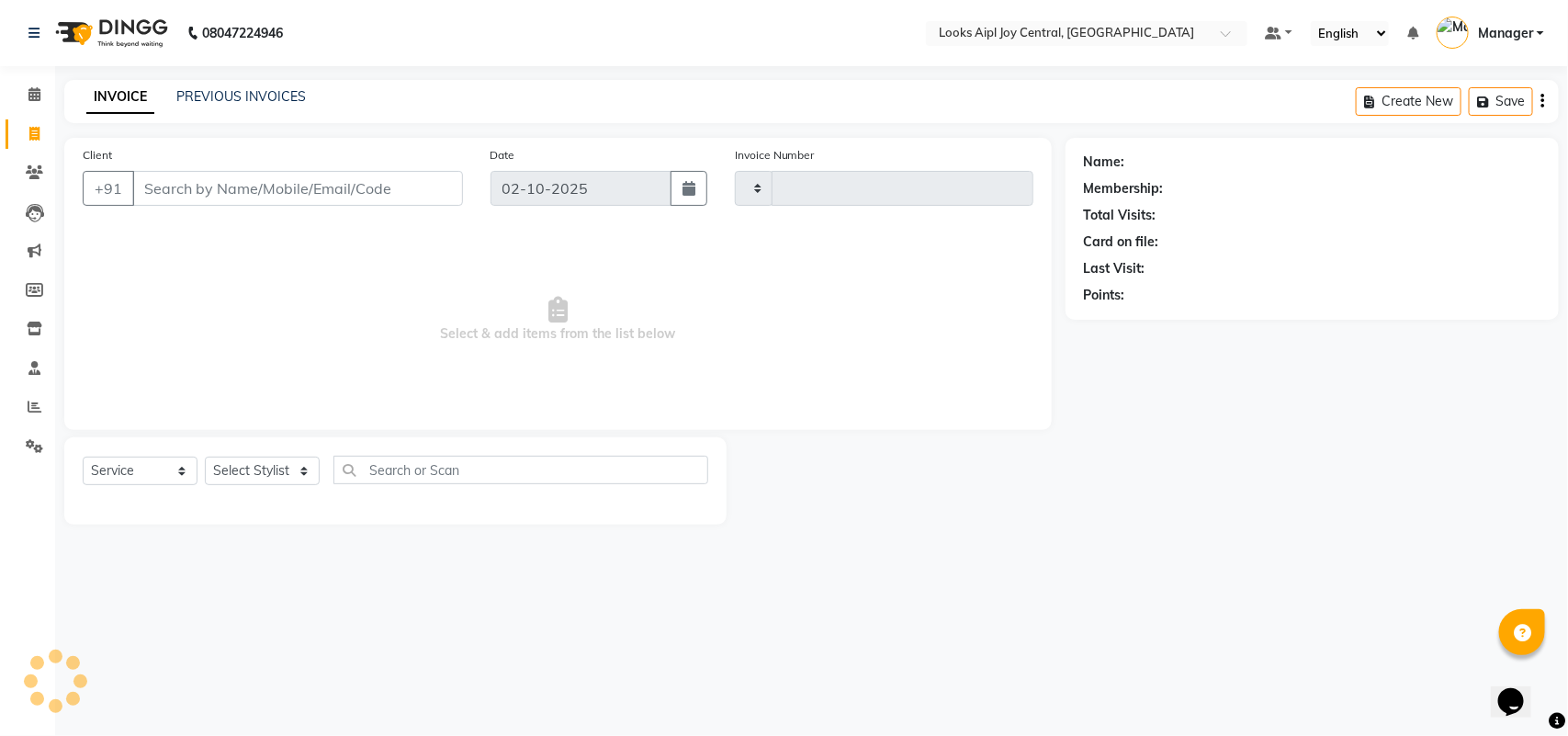
type input "0483"
select select "6032"
click at [259, 89] on link "PREVIOUS INVOICES" at bounding box center [241, 95] width 129 height 16
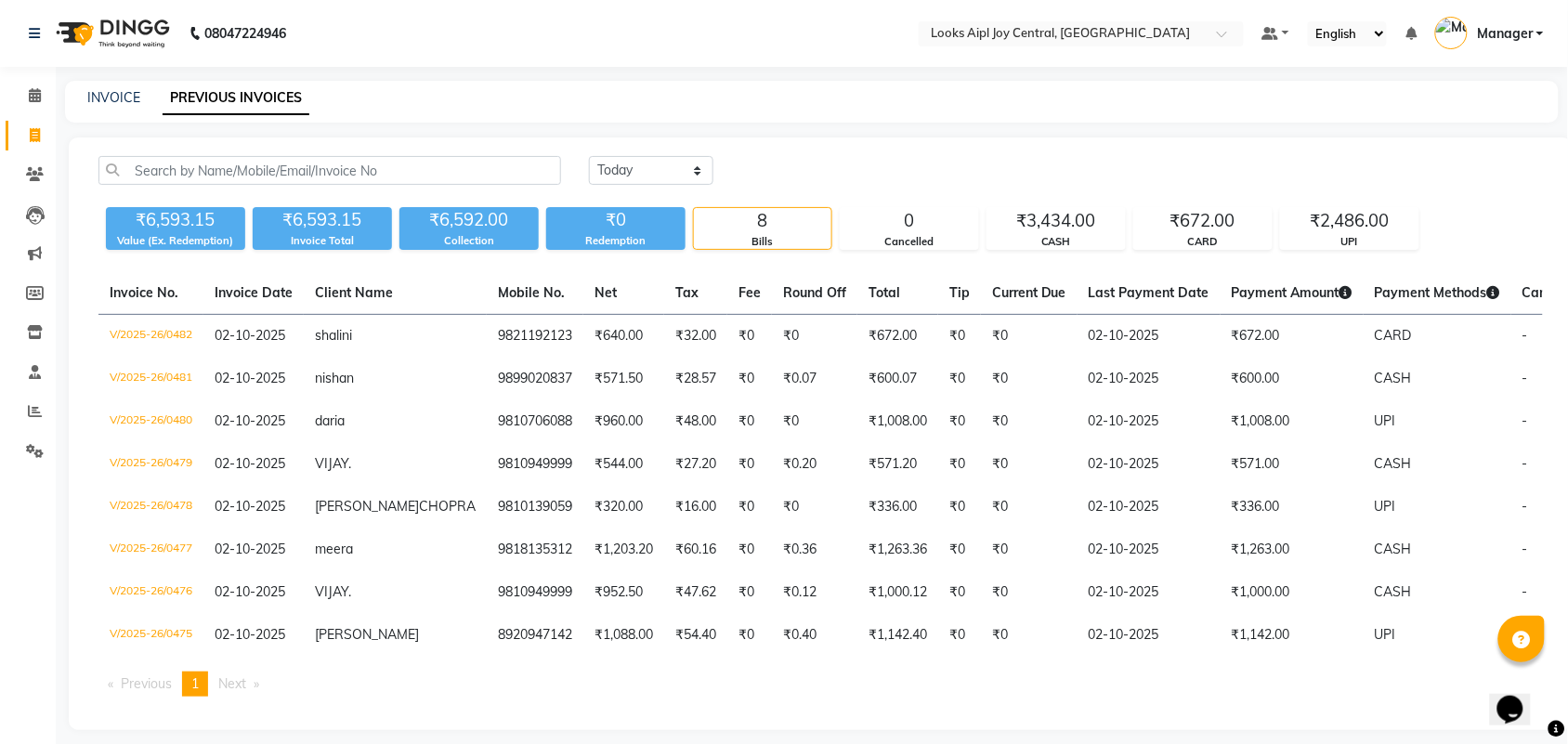
click at [108, 86] on div "INVOICE PREVIOUS INVOICES" at bounding box center [812, 101] width 1494 height 42
click at [121, 98] on link "INVOICE" at bounding box center [114, 97] width 53 height 17
select select "service"
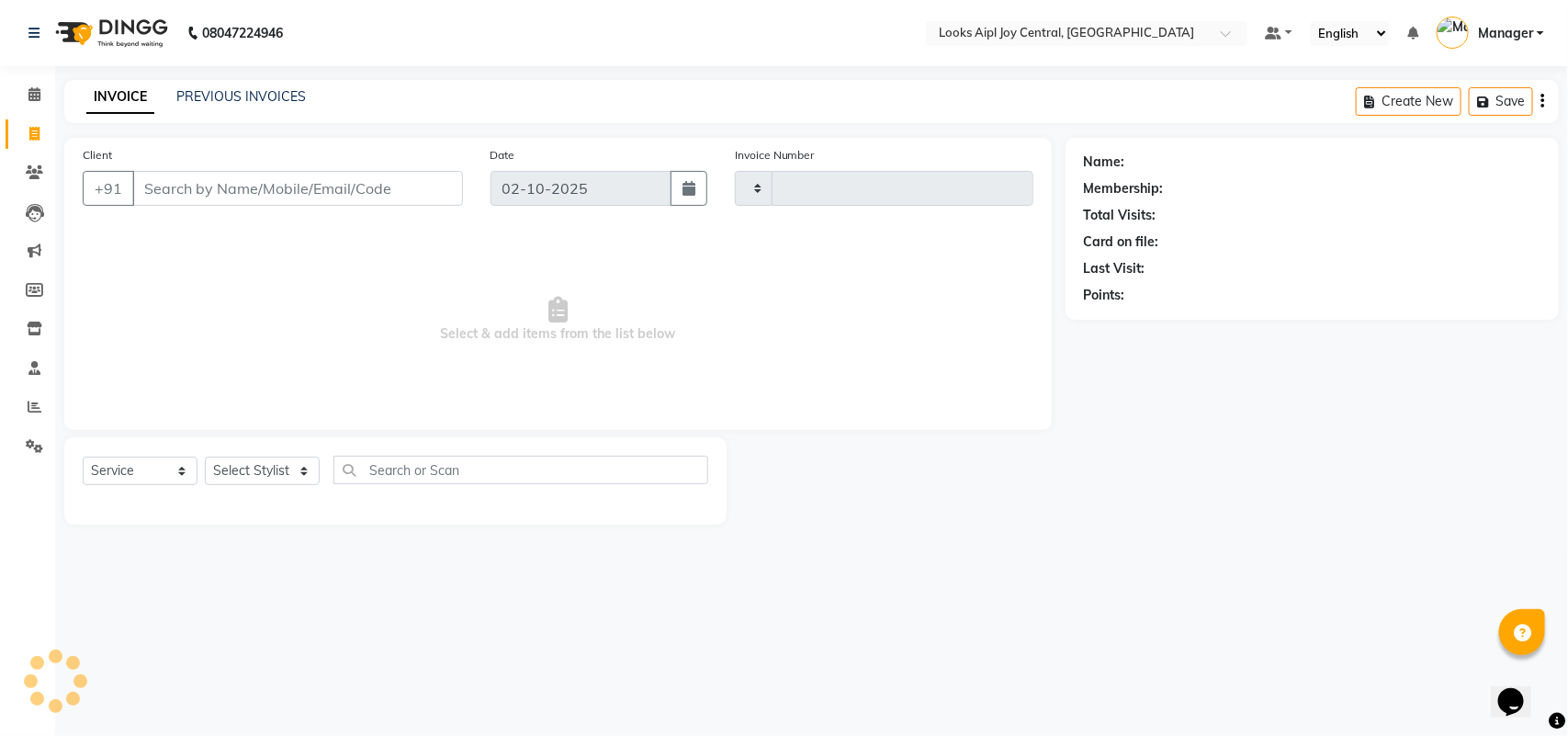
type input "0483"
select select "6032"
click at [234, 104] on div "PREVIOUS INVOICES" at bounding box center [241, 96] width 129 height 19
click at [198, 97] on link "PREVIOUS INVOICES" at bounding box center [241, 95] width 129 height 16
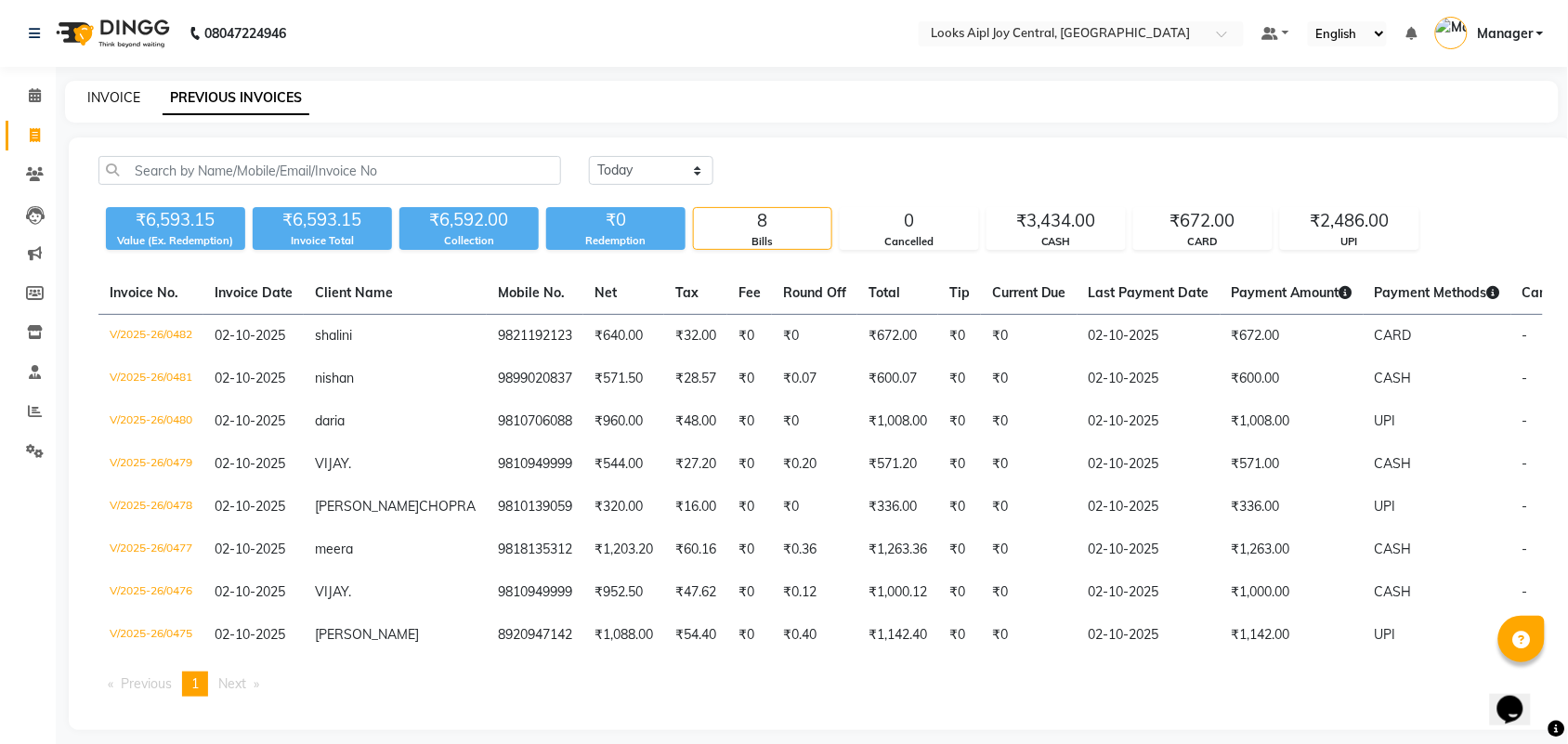
click at [98, 98] on link "INVOICE" at bounding box center [114, 97] width 53 height 17
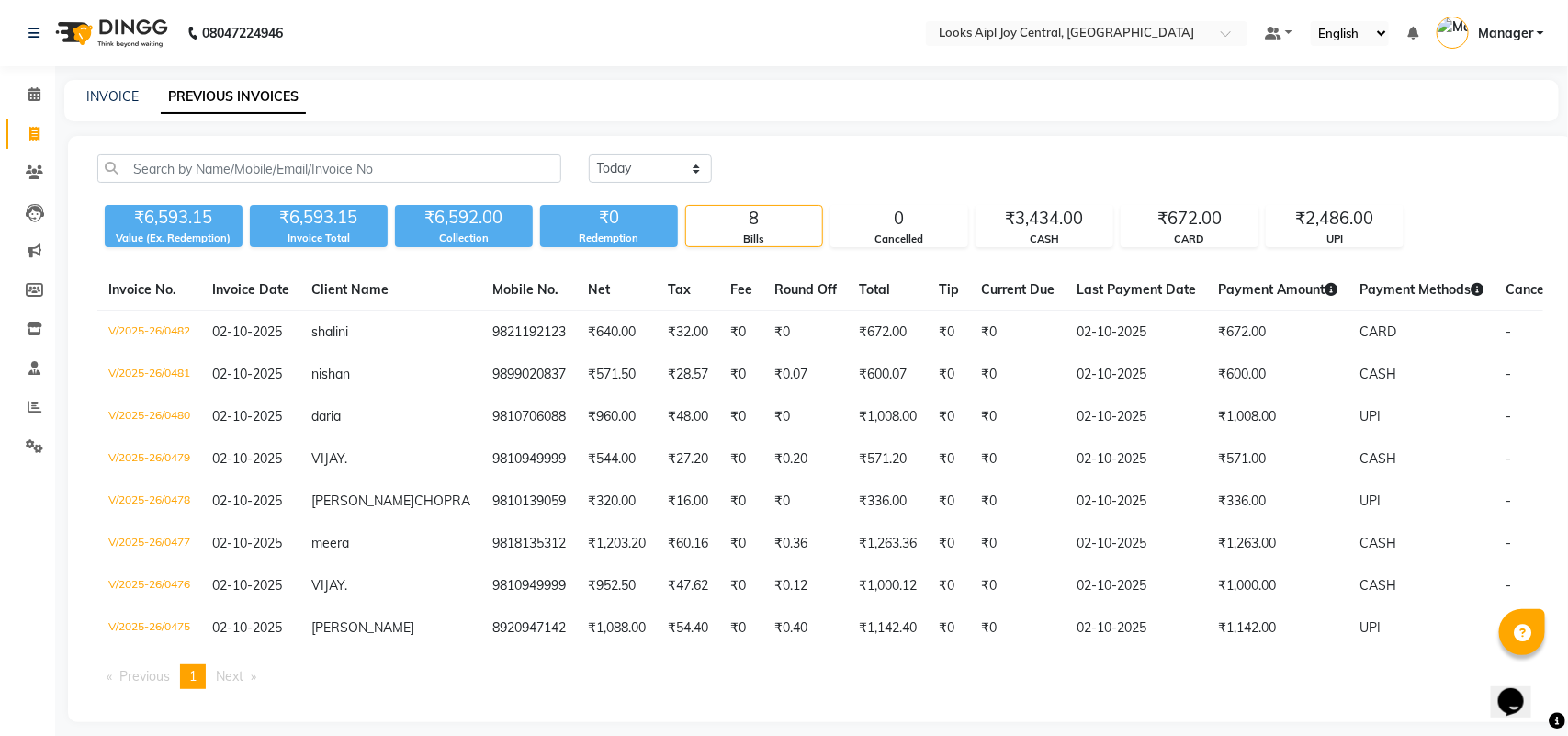
select select "6032"
select select "service"
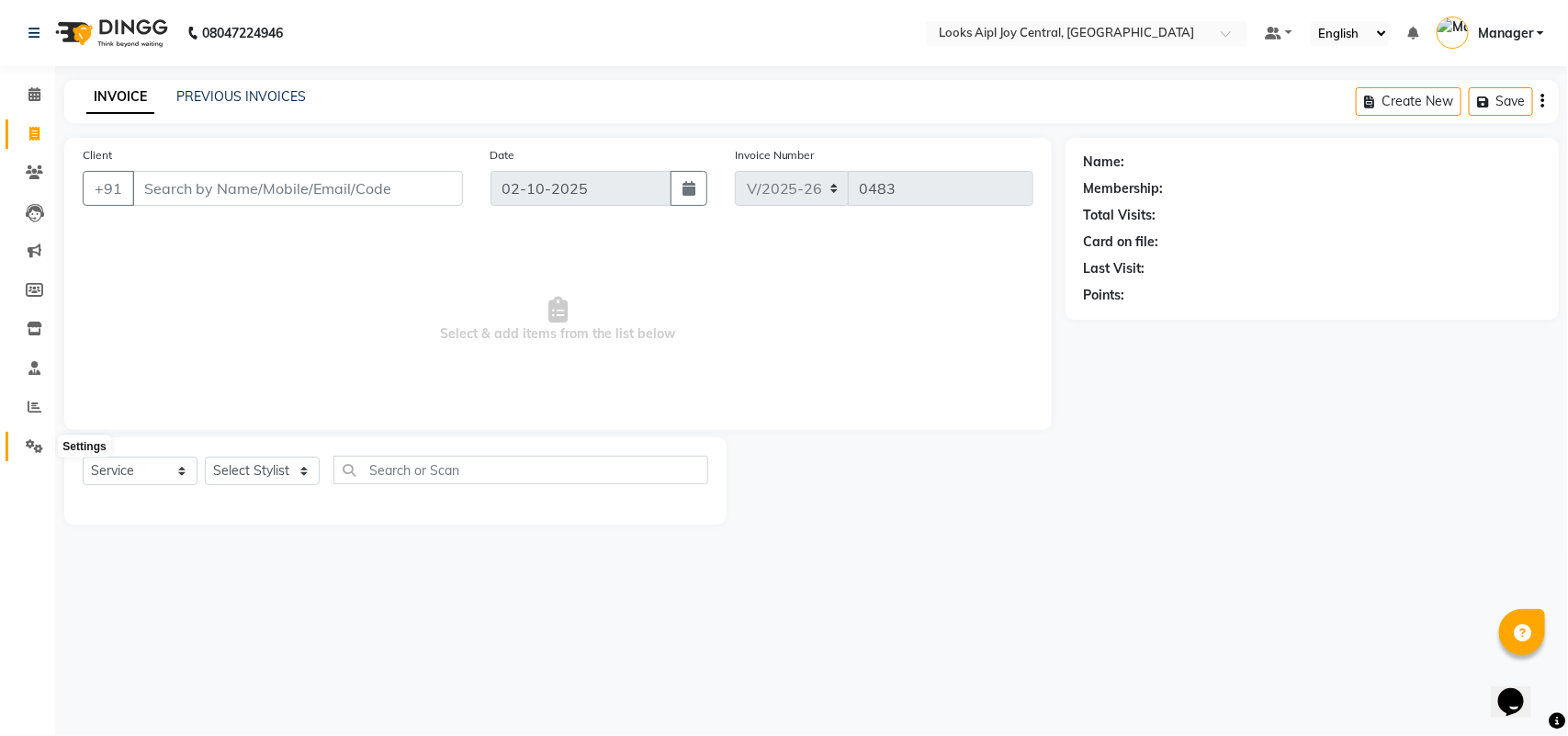
click at [33, 451] on icon at bounding box center [35, 446] width 17 height 14
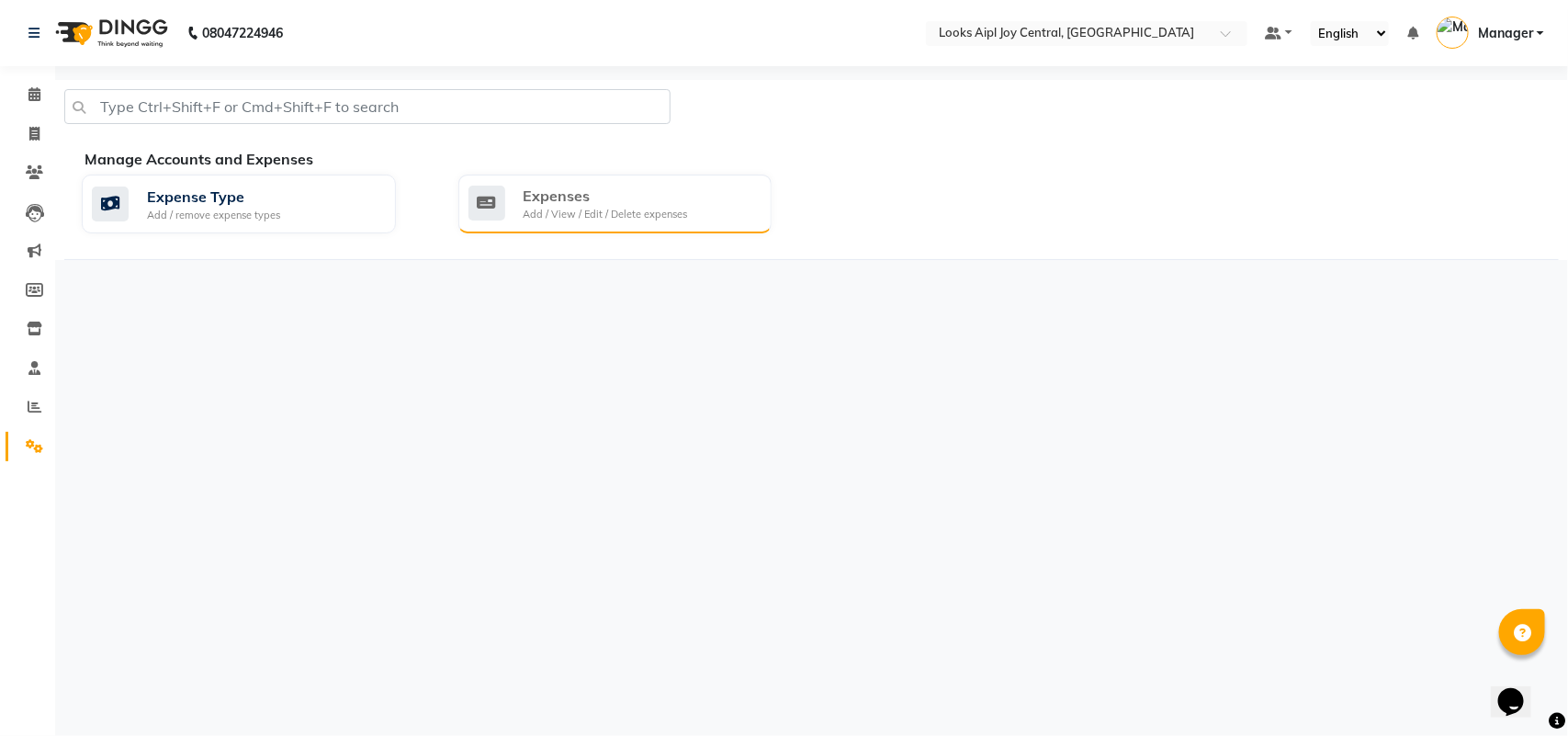
click at [671, 213] on div "Add / View / Edit / Delete expenses" at bounding box center [606, 214] width 164 height 15
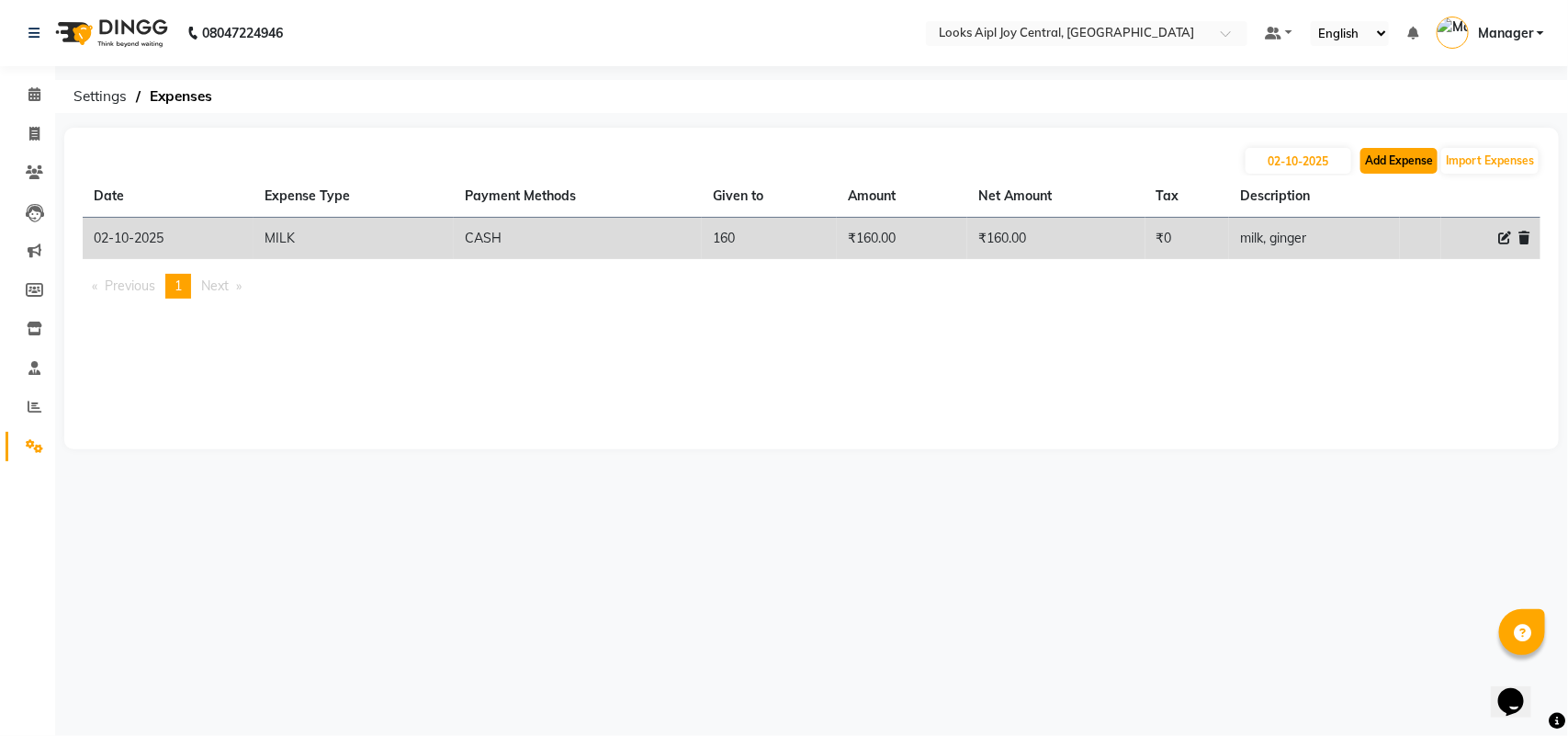
click at [1410, 168] on button "Add Expense" at bounding box center [1399, 160] width 77 height 26
select select "1"
select select "5008"
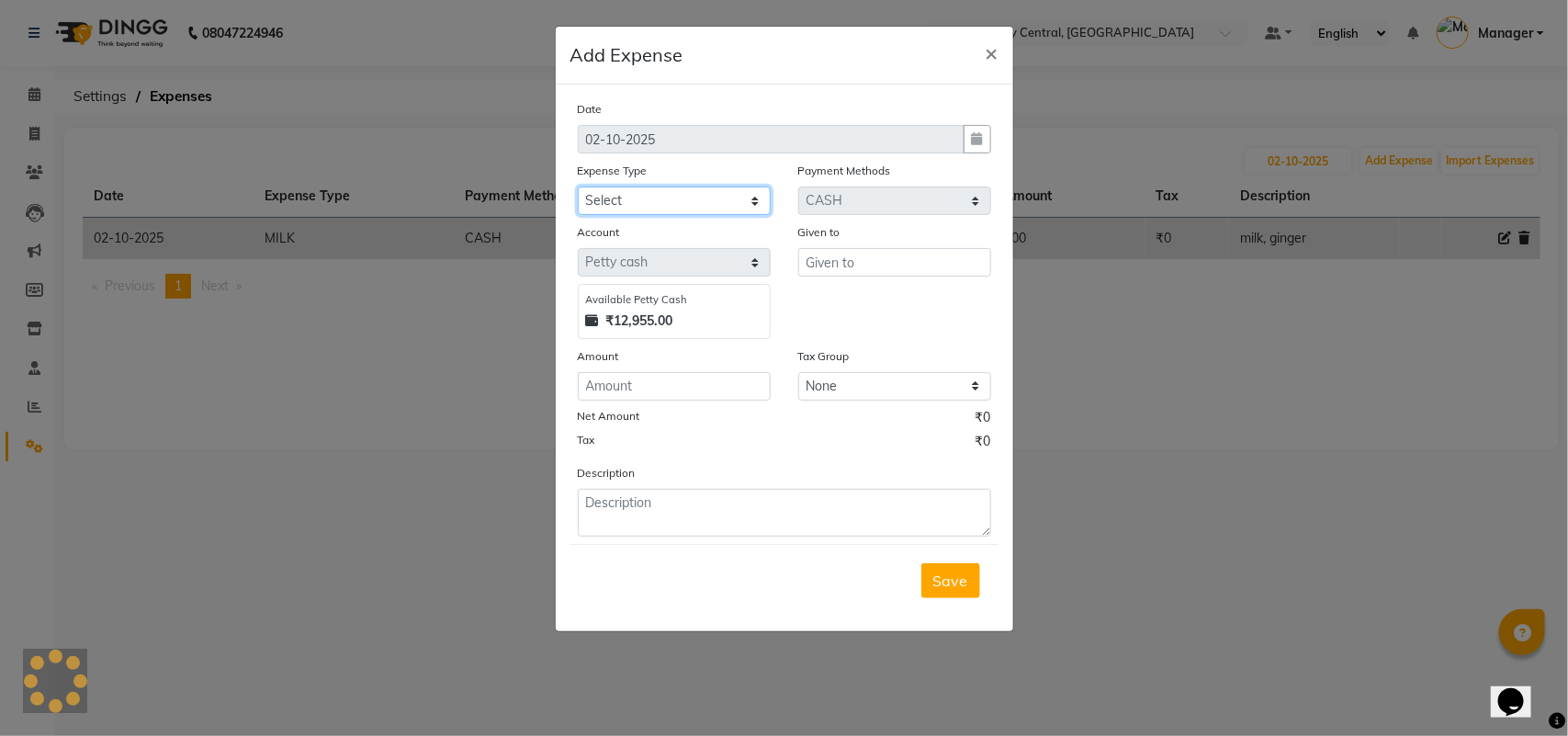
drag, startPoint x: 701, startPoint y: 191, endPoint x: 685, endPoint y: 206, distance: 21.9
click at [701, 191] on select "Select Accommodation Aesthetics Bank Deposit BLINKIT Cash Handover Client Refun…" at bounding box center [674, 201] width 193 height 29
select select "19731"
click at [578, 186] on select "Select Accommodation Aesthetics Bank Deposit BLINKIT Cash Handover Client Refun…" at bounding box center [674, 201] width 193 height 29
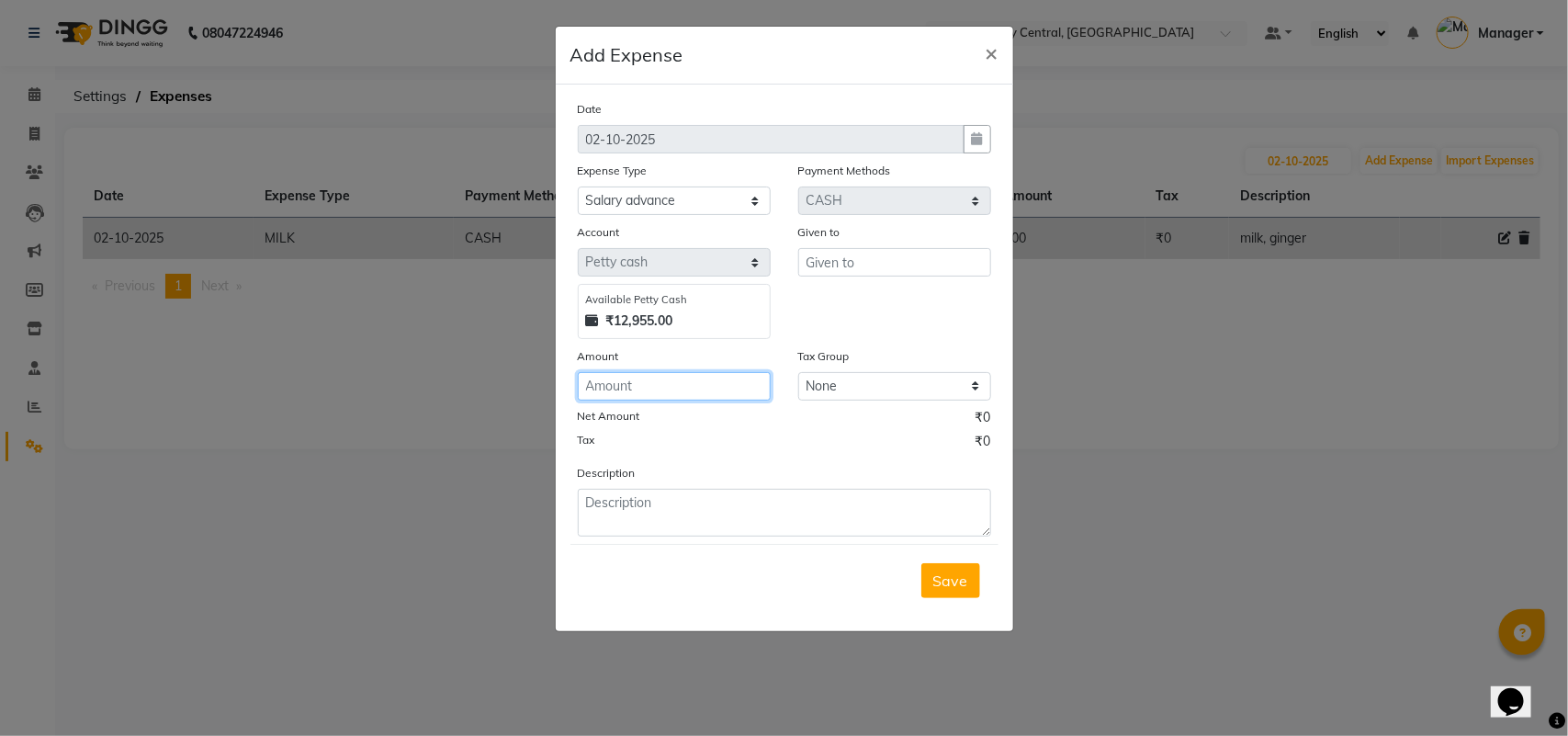
click at [683, 396] on input "number" at bounding box center [674, 387] width 193 height 29
type input "1000"
click at [852, 259] on input "text" at bounding box center [895, 262] width 193 height 29
type input "1000"
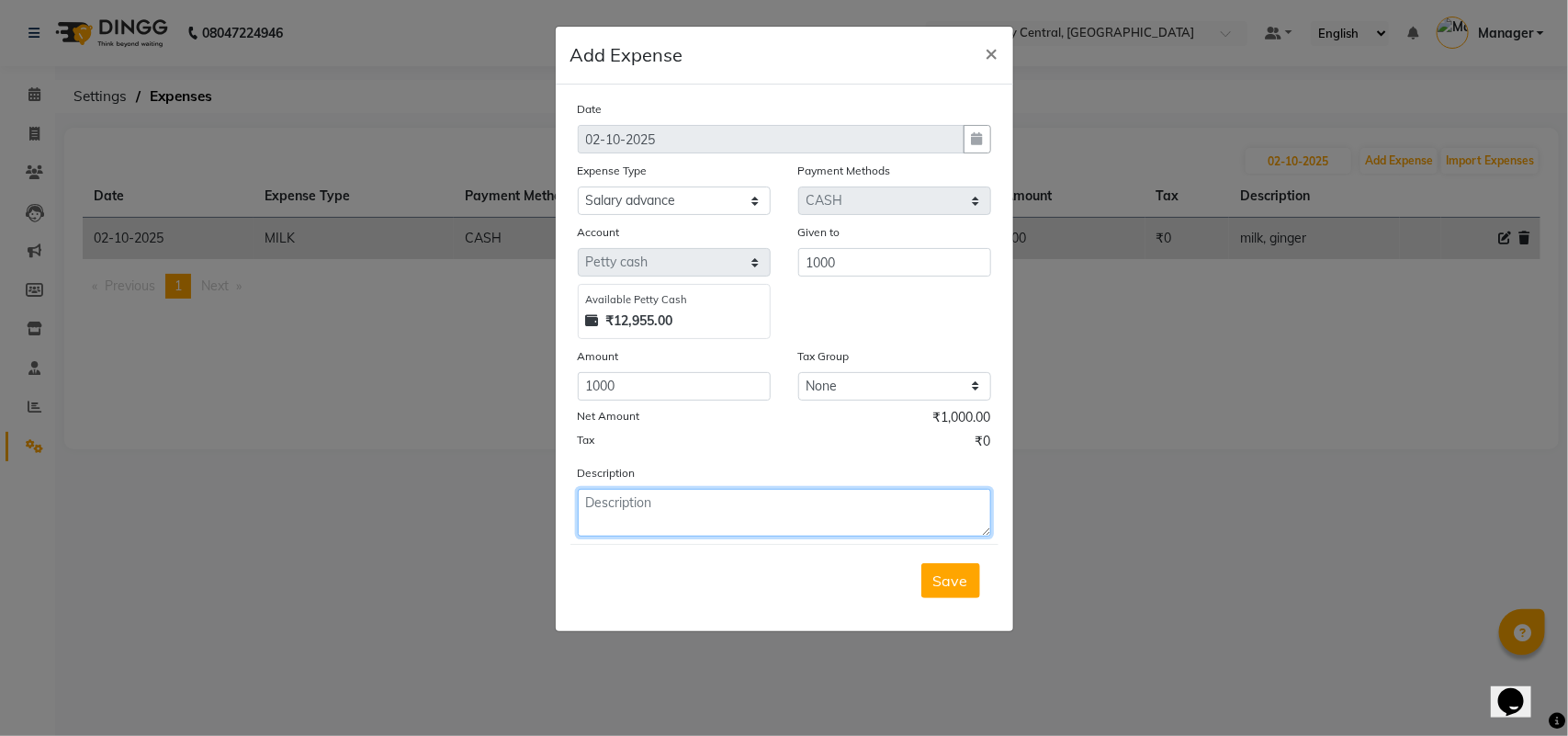
click at [731, 531] on textarea at bounding box center [784, 513] width 414 height 48
type textarea "a"
type textarea "raaja"
click at [944, 586] on span "Save" at bounding box center [951, 580] width 35 height 18
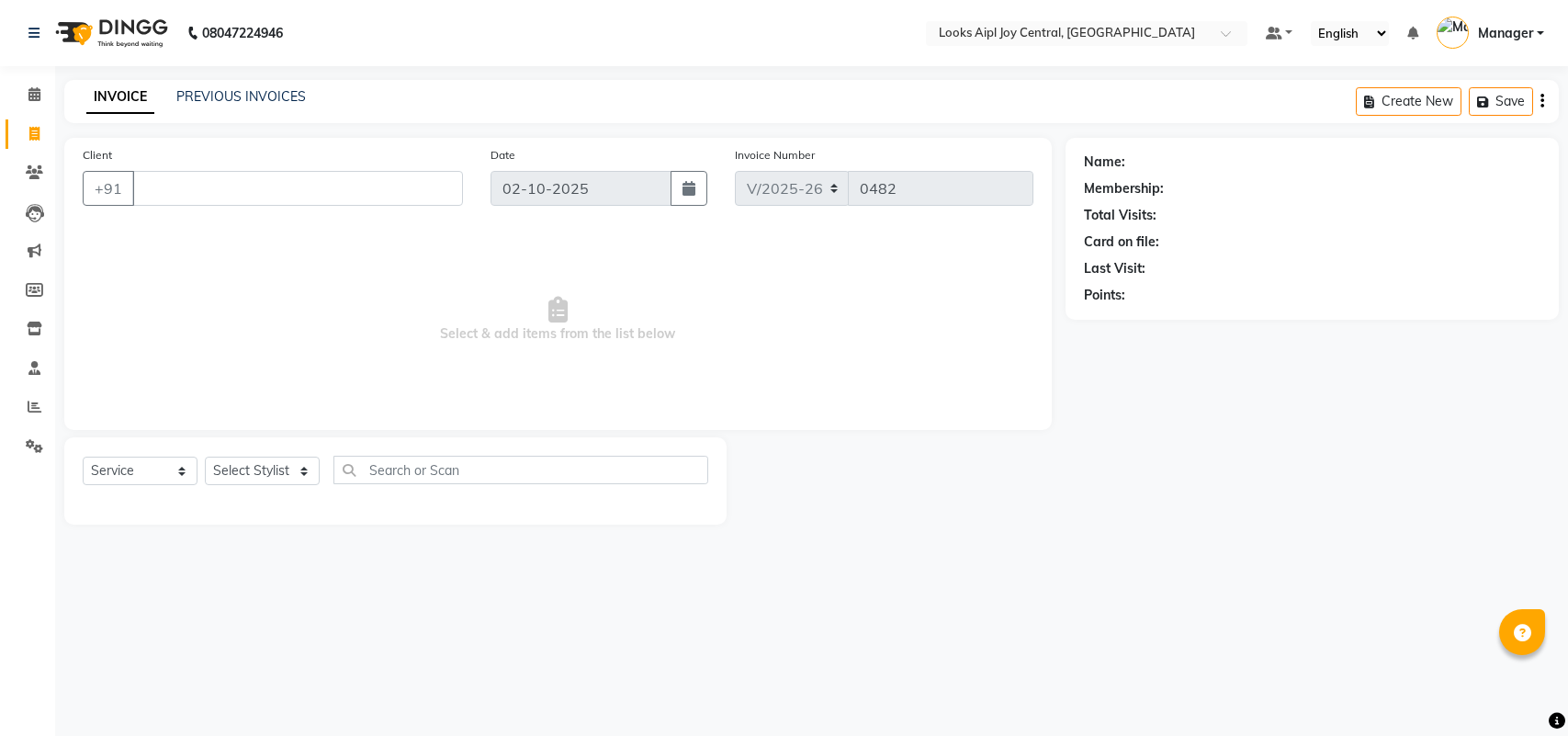
select select "6032"
select select "service"
click at [39, 447] on icon at bounding box center [35, 446] width 17 height 14
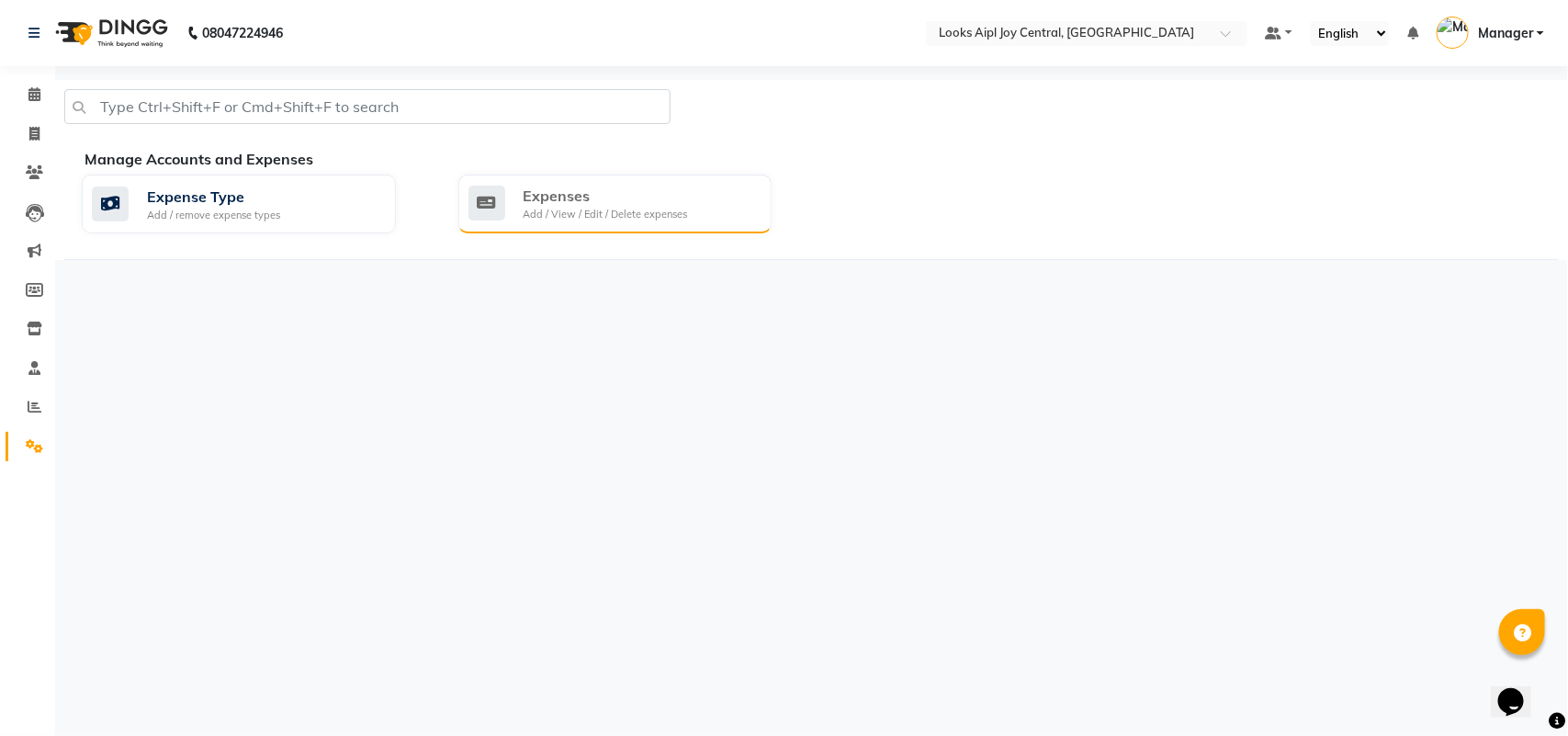
click at [683, 196] on div "Expenses" at bounding box center [606, 195] width 164 height 22
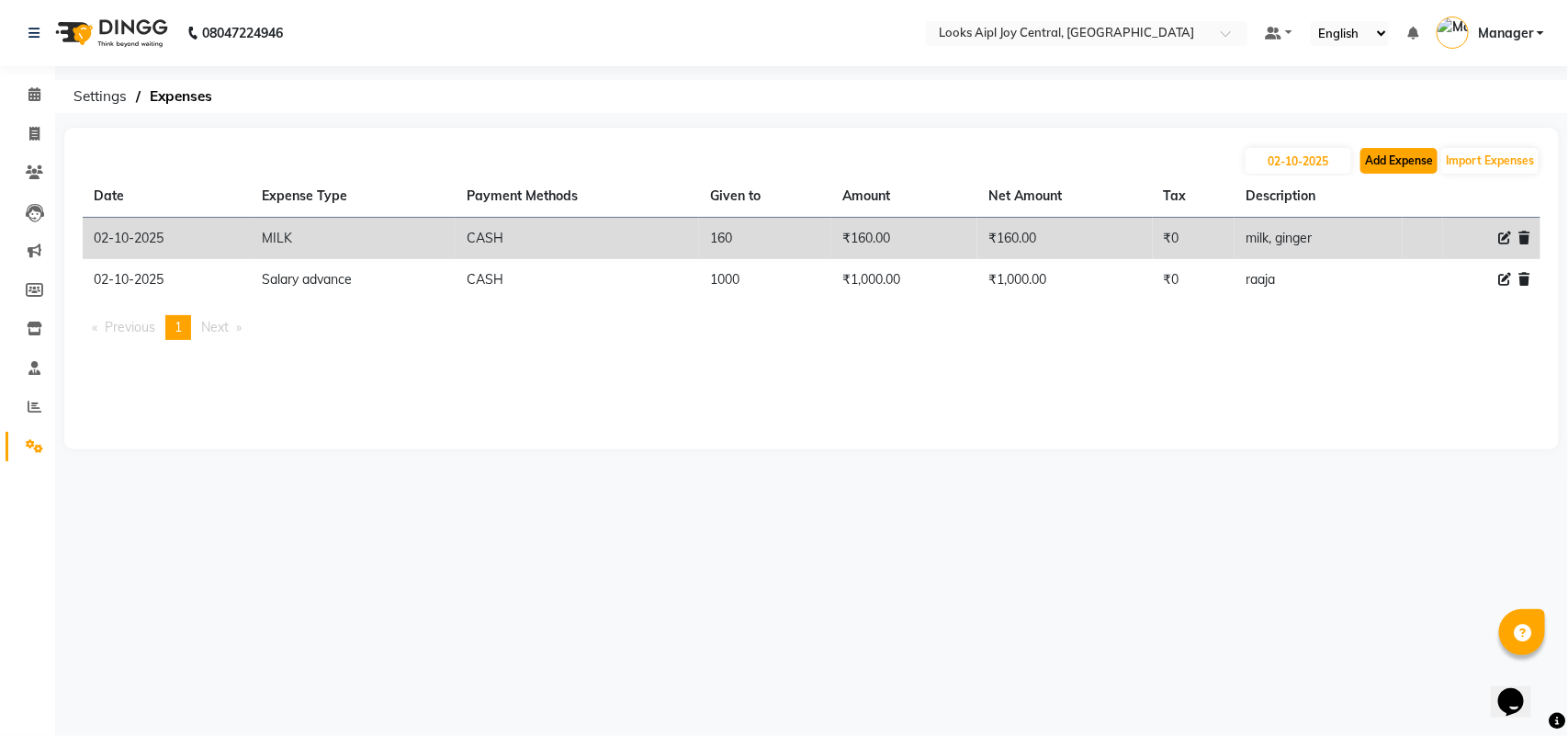
click at [1405, 158] on button "Add Expense" at bounding box center [1399, 160] width 77 height 26
select select "1"
select select "5008"
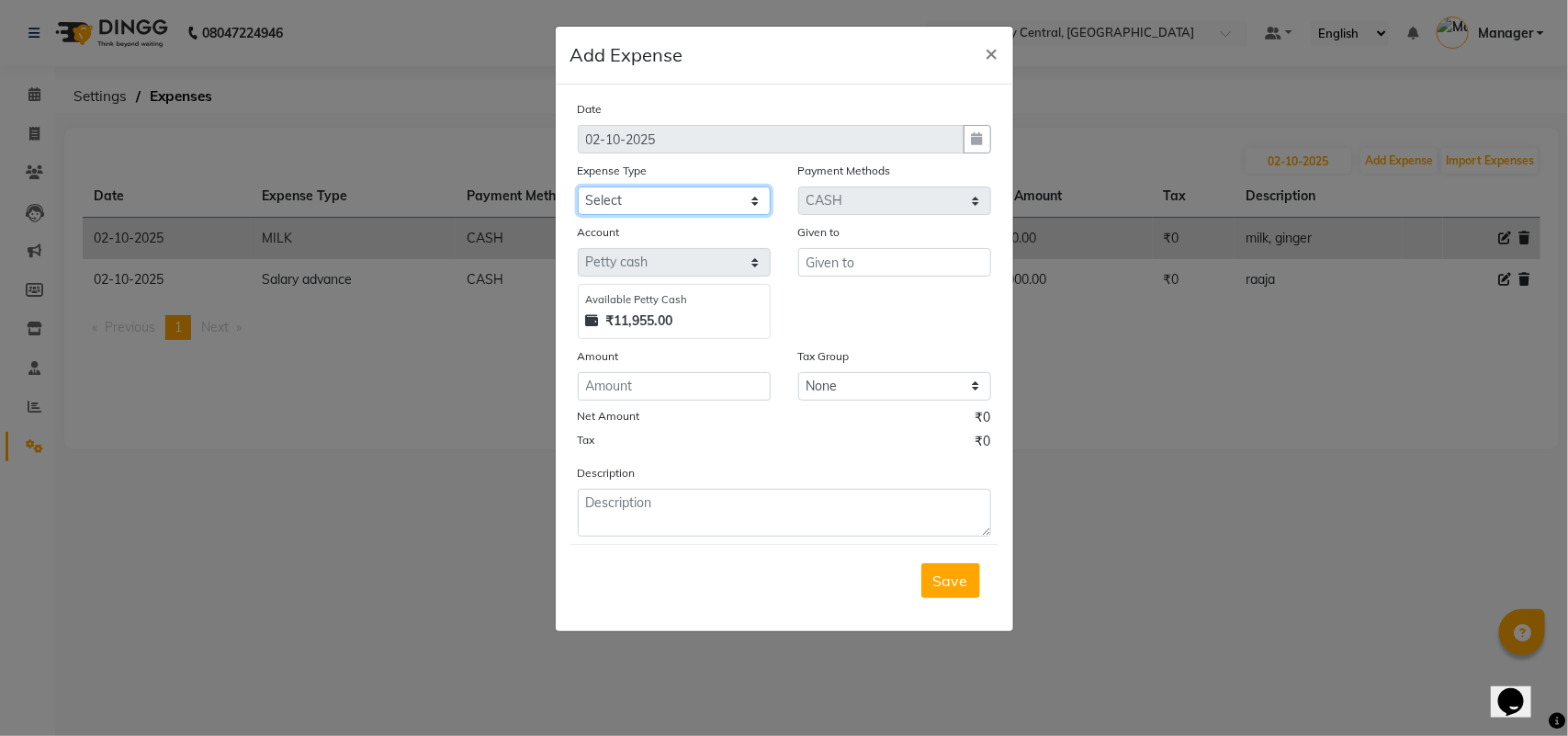
click at [662, 195] on select "Select Accommodation Aesthetics Bank Deposit BLINKIT Cash Handover Client Refun…" at bounding box center [674, 201] width 193 height 29
select select "24888"
click at [578, 186] on select "Select Accommodation Aesthetics Bank Deposit BLINKIT Cash Handover Client Refun…" at bounding box center [674, 201] width 193 height 29
click at [704, 382] on input "number" at bounding box center [674, 387] width 193 height 29
type input "50"
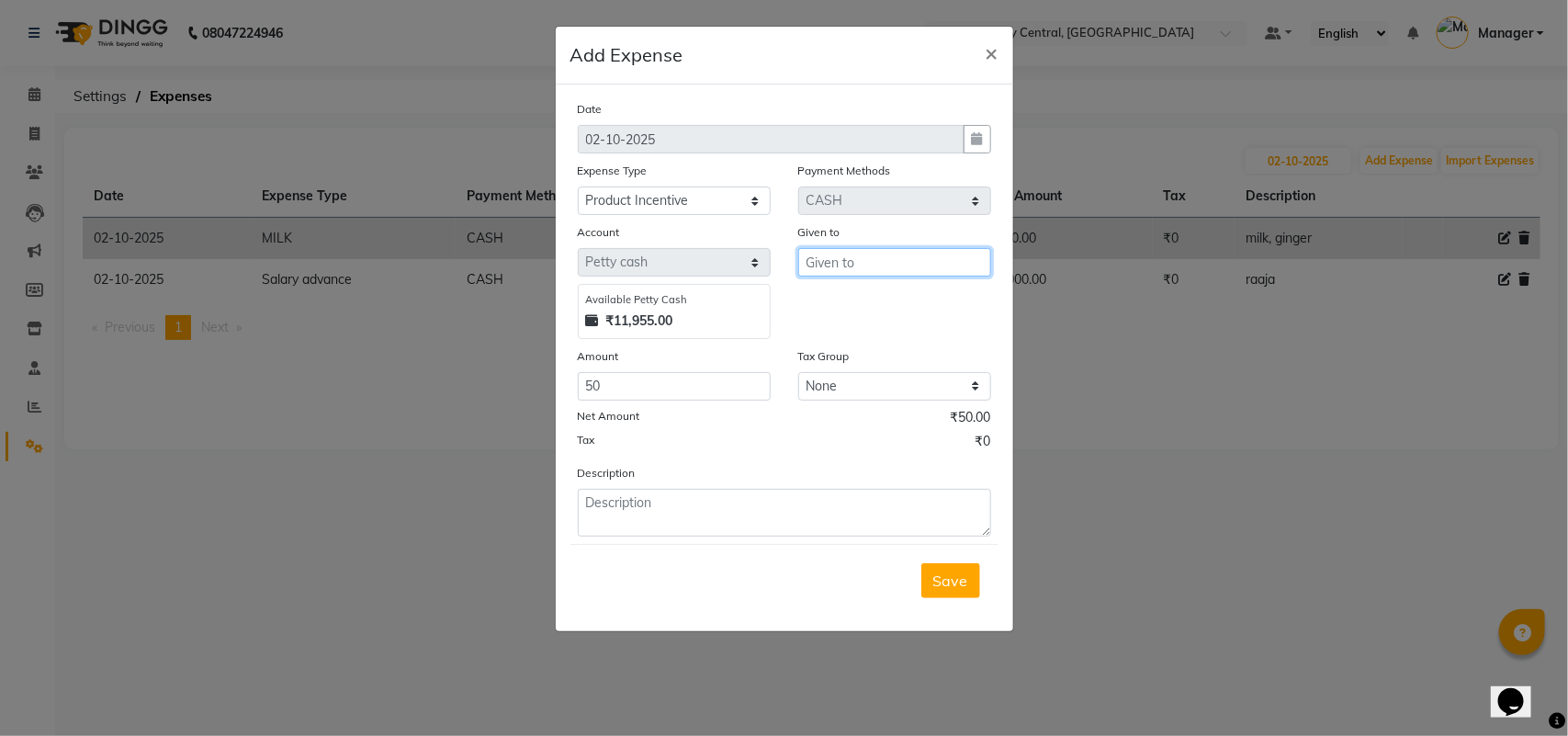
click at [839, 256] on input "text" at bounding box center [895, 262] width 193 height 29
type input "50"
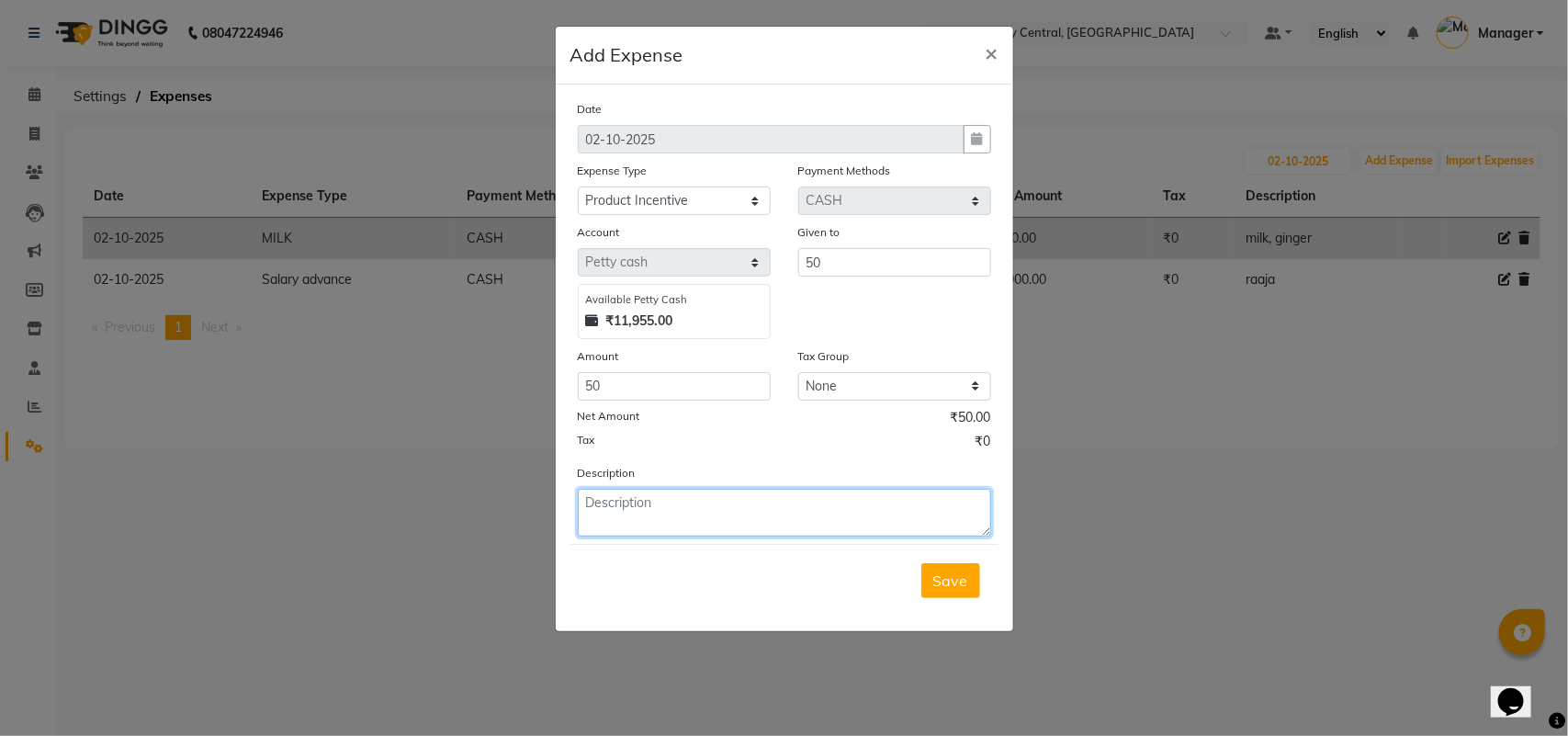
click at [764, 496] on textarea at bounding box center [784, 513] width 414 height 48
paste textarea "Google reviews"
type textarea "alasam Google reviews"
click at [952, 588] on button "Save" at bounding box center [950, 581] width 59 height 35
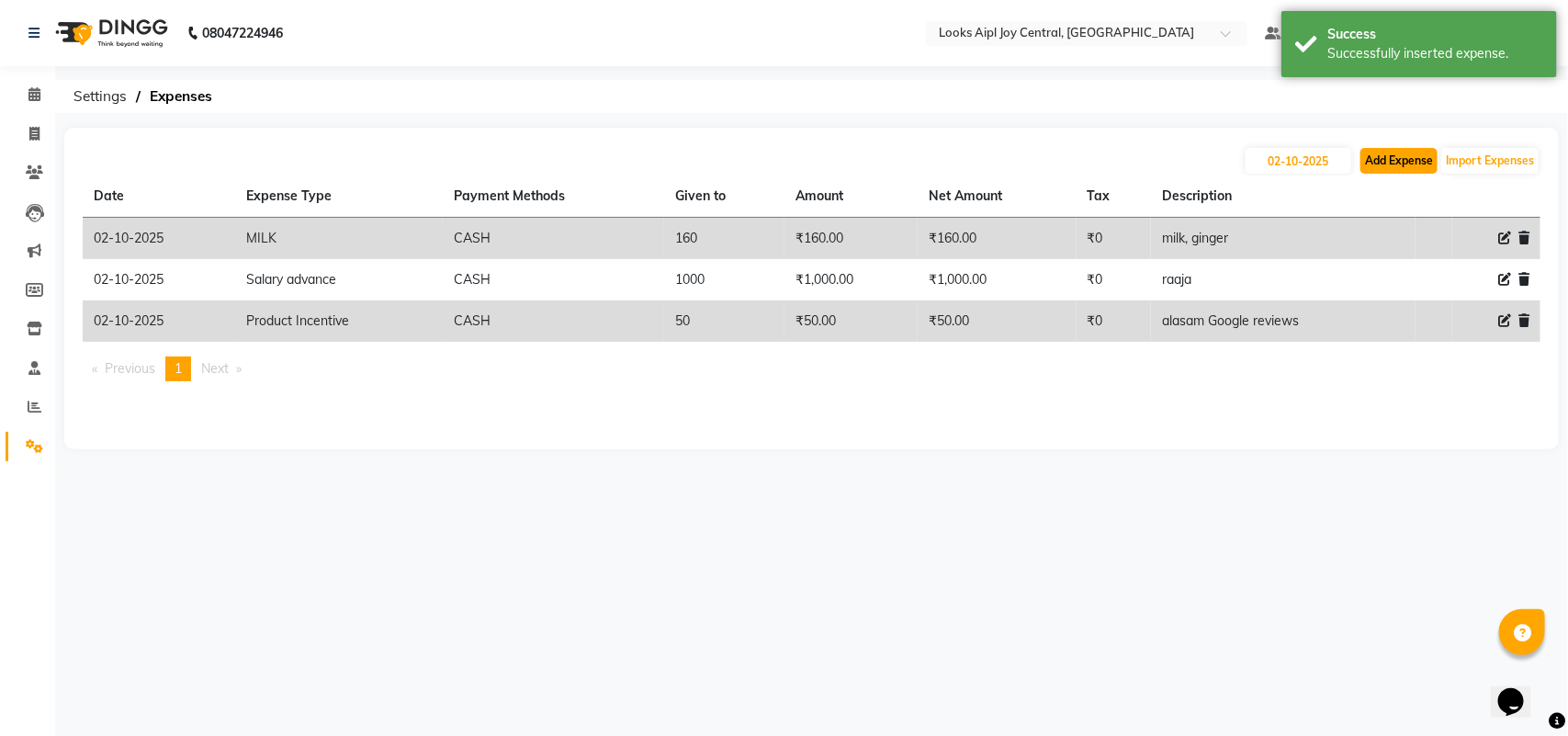
click at [1396, 156] on button "Add Expense" at bounding box center [1399, 160] width 77 height 26
select select "1"
select select "5008"
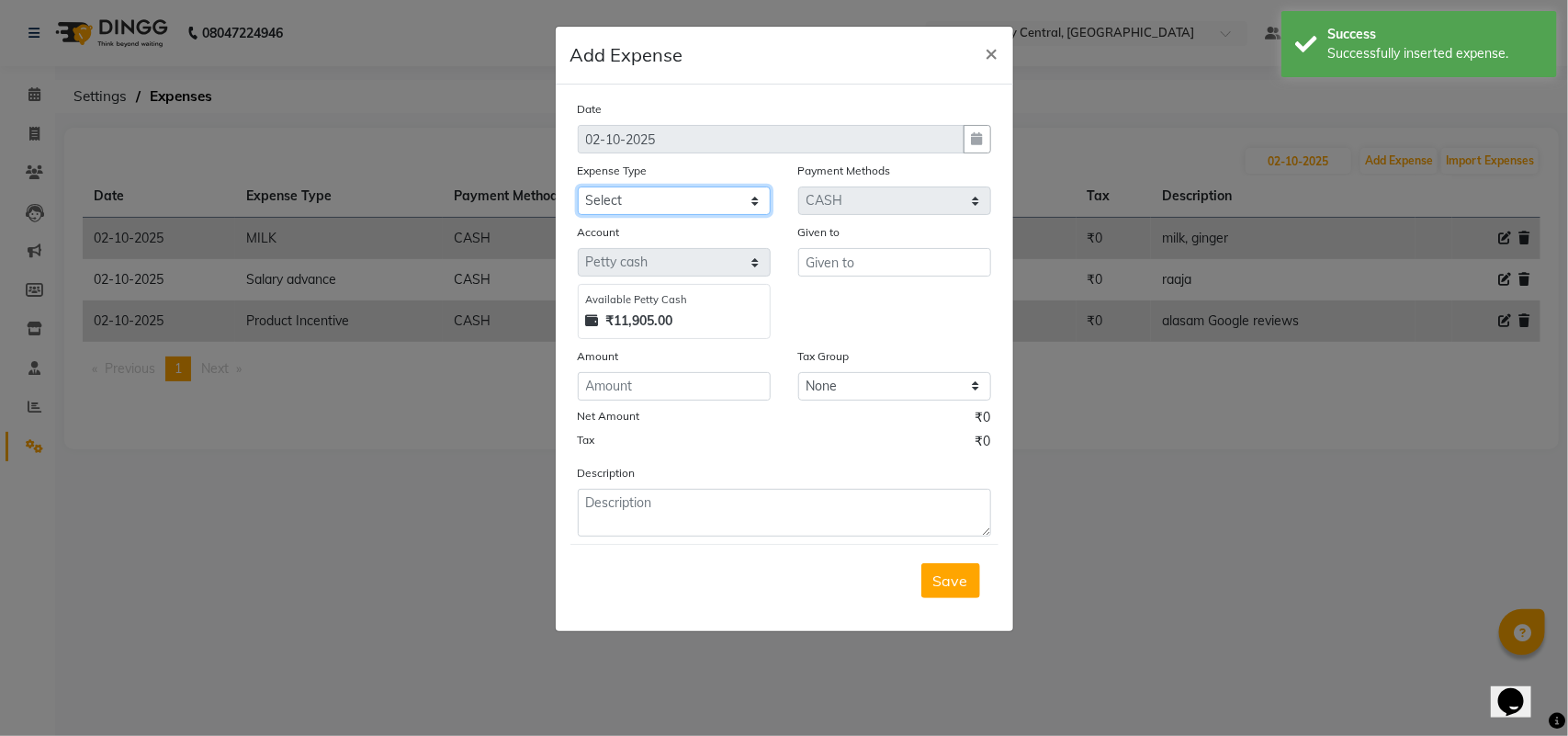
click at [727, 206] on select "Select Accommodation Aesthetics Bank Deposit BLINKIT Cash Handover Client Refun…" at bounding box center [674, 201] width 193 height 29
select select "24888"
click at [578, 186] on select "Select Accommodation Aesthetics Bank Deposit BLINKIT Cash Handover Client Refun…" at bounding box center [674, 201] width 193 height 29
click at [859, 261] on input "text" at bounding box center [895, 262] width 193 height 29
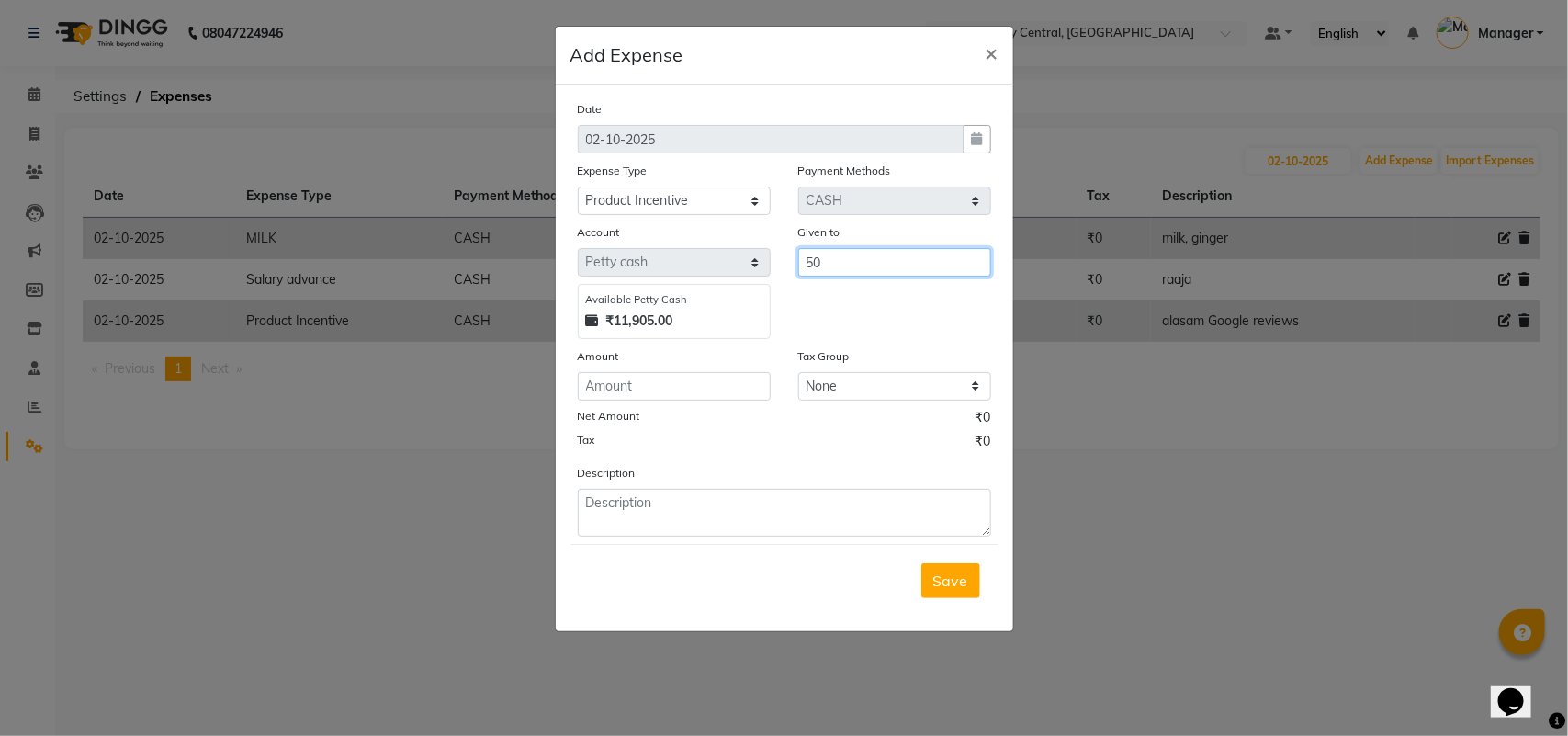
type input "50"
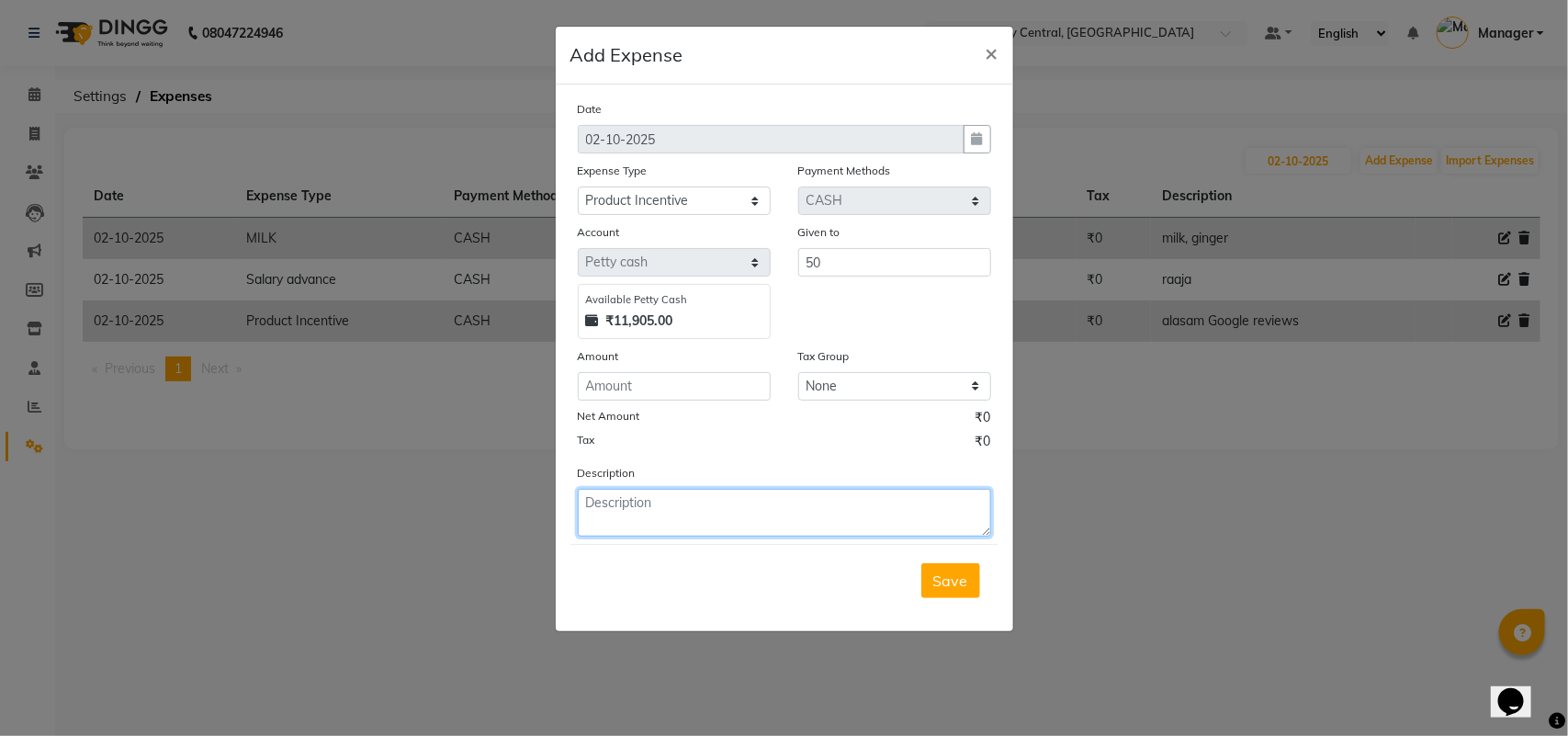
click at [744, 510] on textarea at bounding box center [784, 513] width 414 height 48
paste textarea "Google reviews"
type textarea "Shivam Google reviews"
click at [668, 363] on div "Amount" at bounding box center [674, 359] width 193 height 26
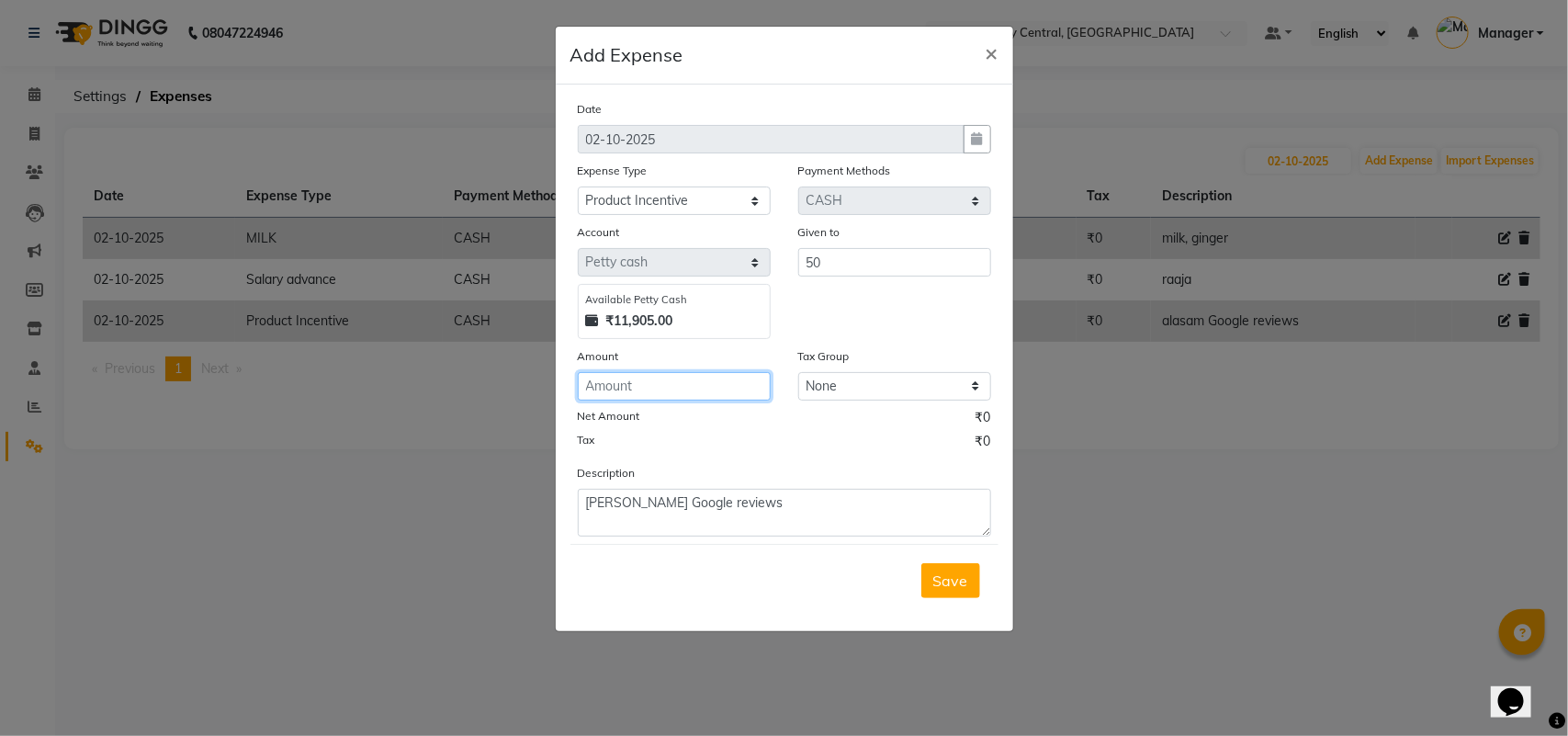
click at [668, 379] on input "number" at bounding box center [674, 387] width 193 height 29
type input "50"
click at [952, 589] on button "Save" at bounding box center [950, 581] width 59 height 35
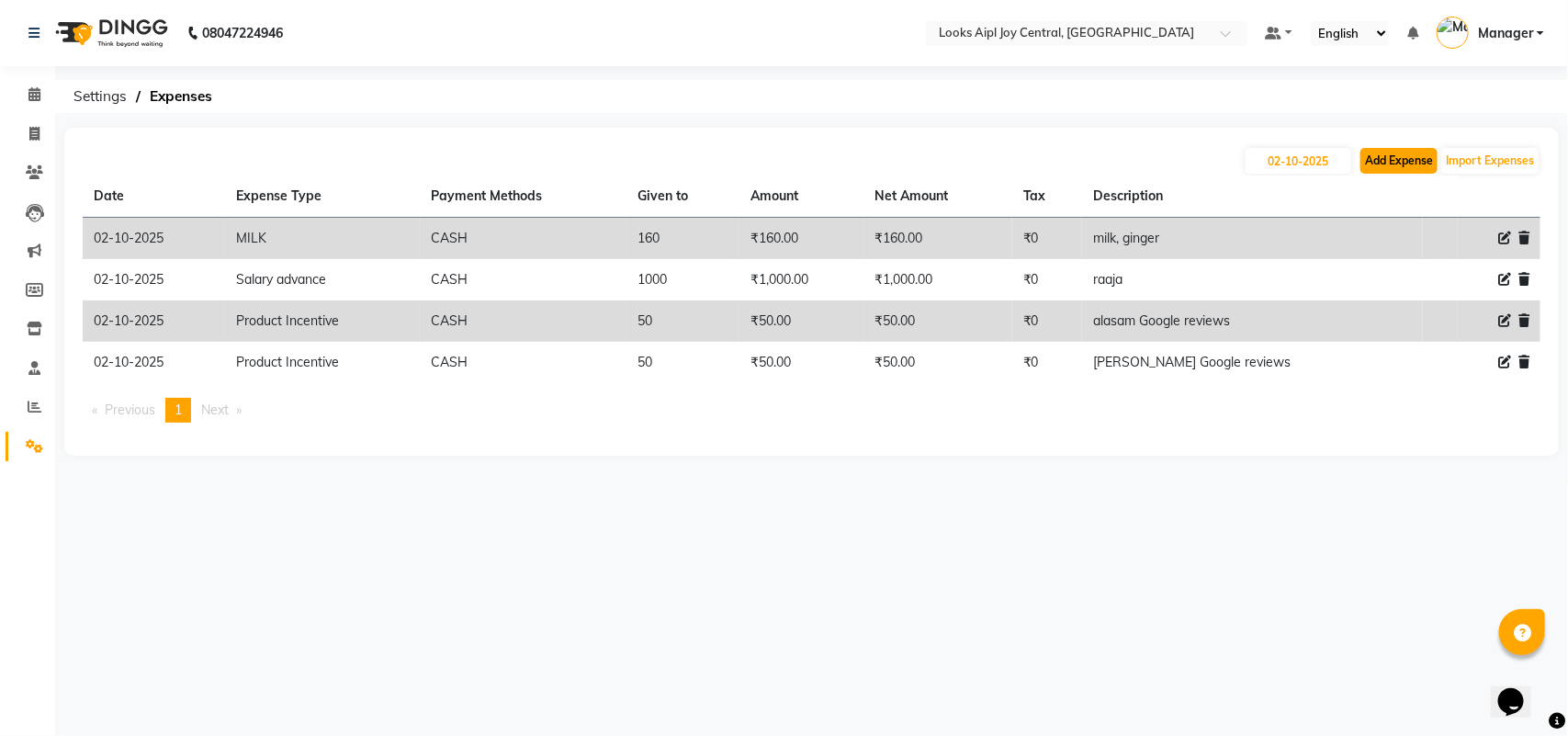
click at [1403, 167] on button "Add Expense" at bounding box center [1399, 160] width 77 height 26
select select "1"
select select "5008"
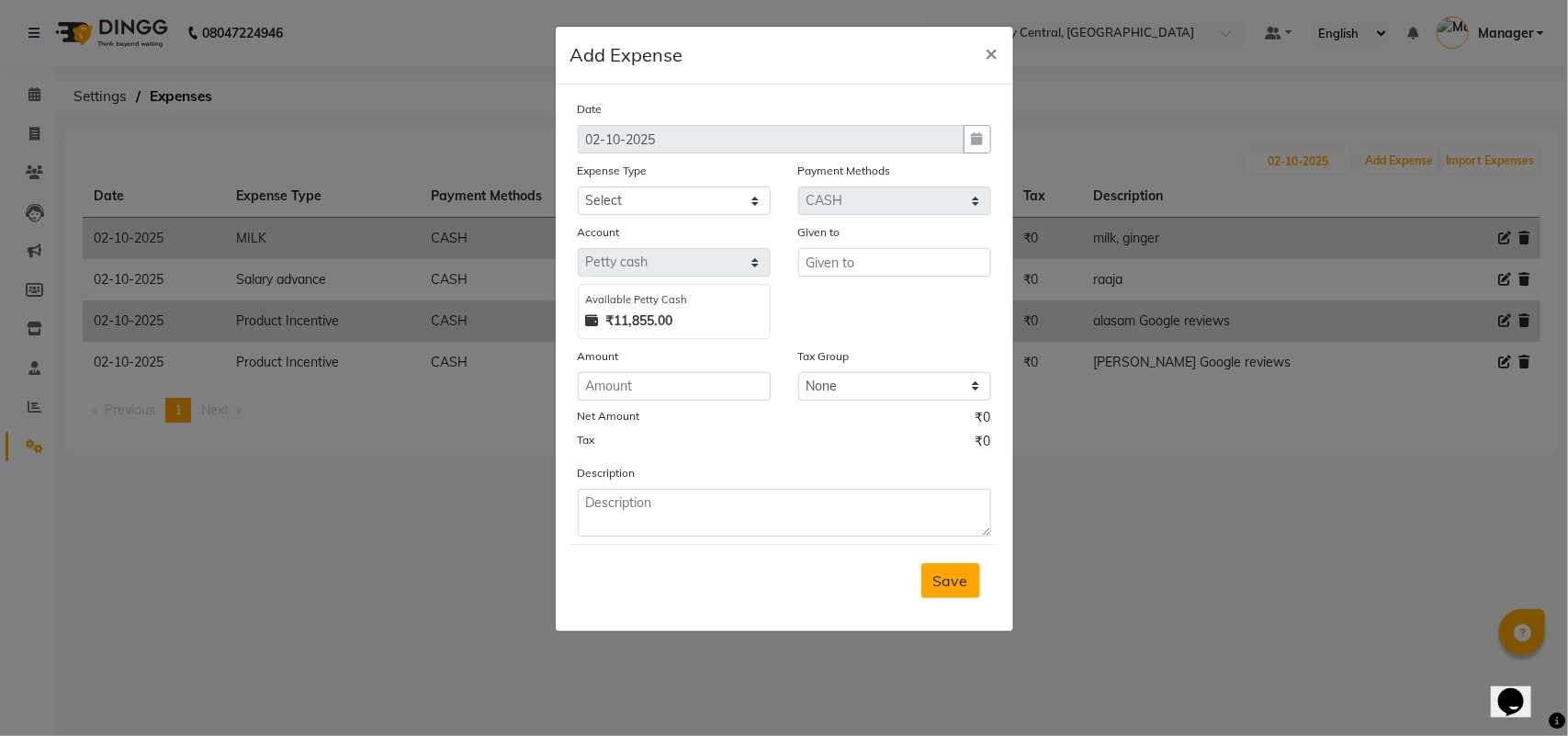
click at [953, 595] on button "Save" at bounding box center [950, 581] width 59 height 35
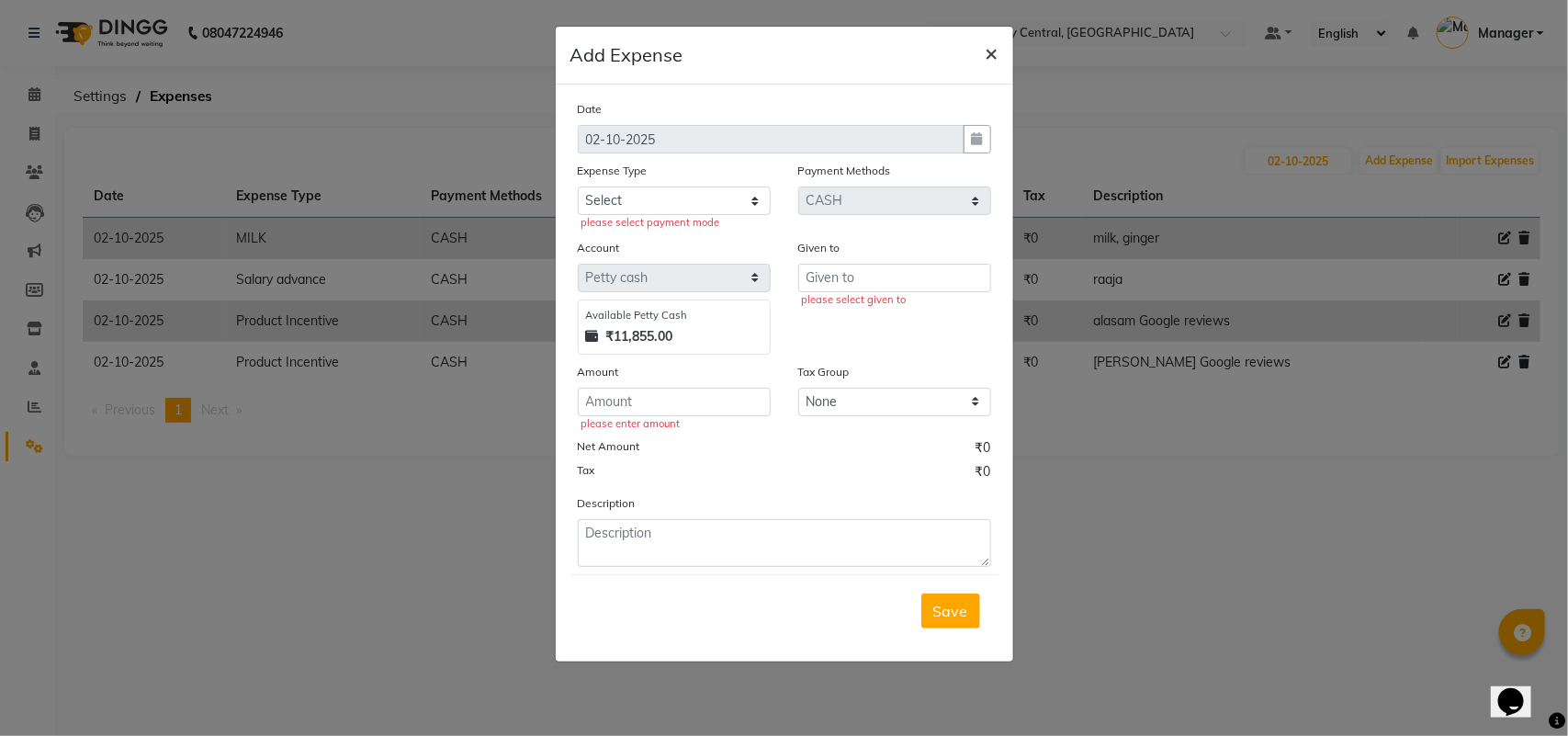
click at [980, 56] on button "×" at bounding box center [992, 52] width 42 height 51
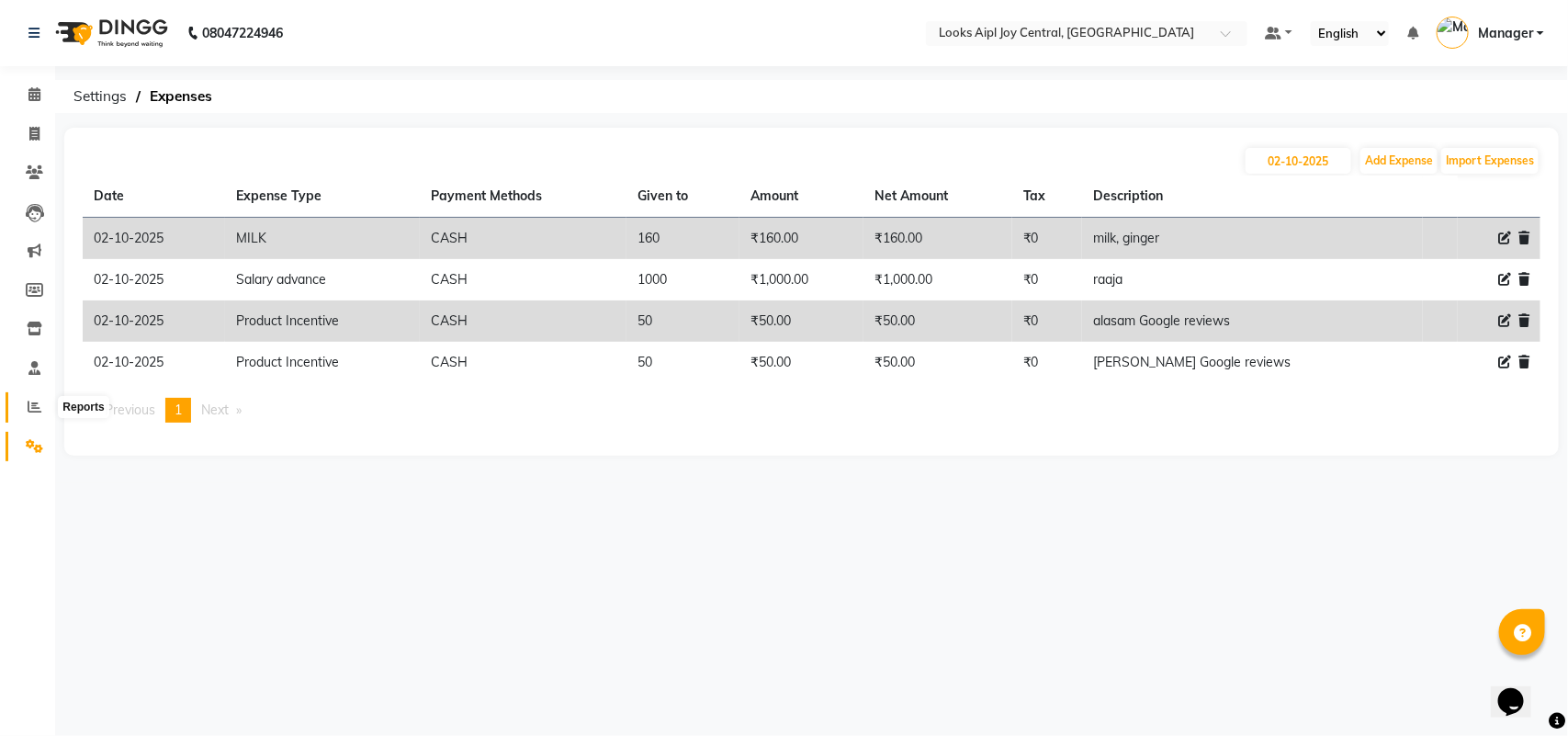
click at [35, 414] on icon at bounding box center [35, 406] width 14 height 14
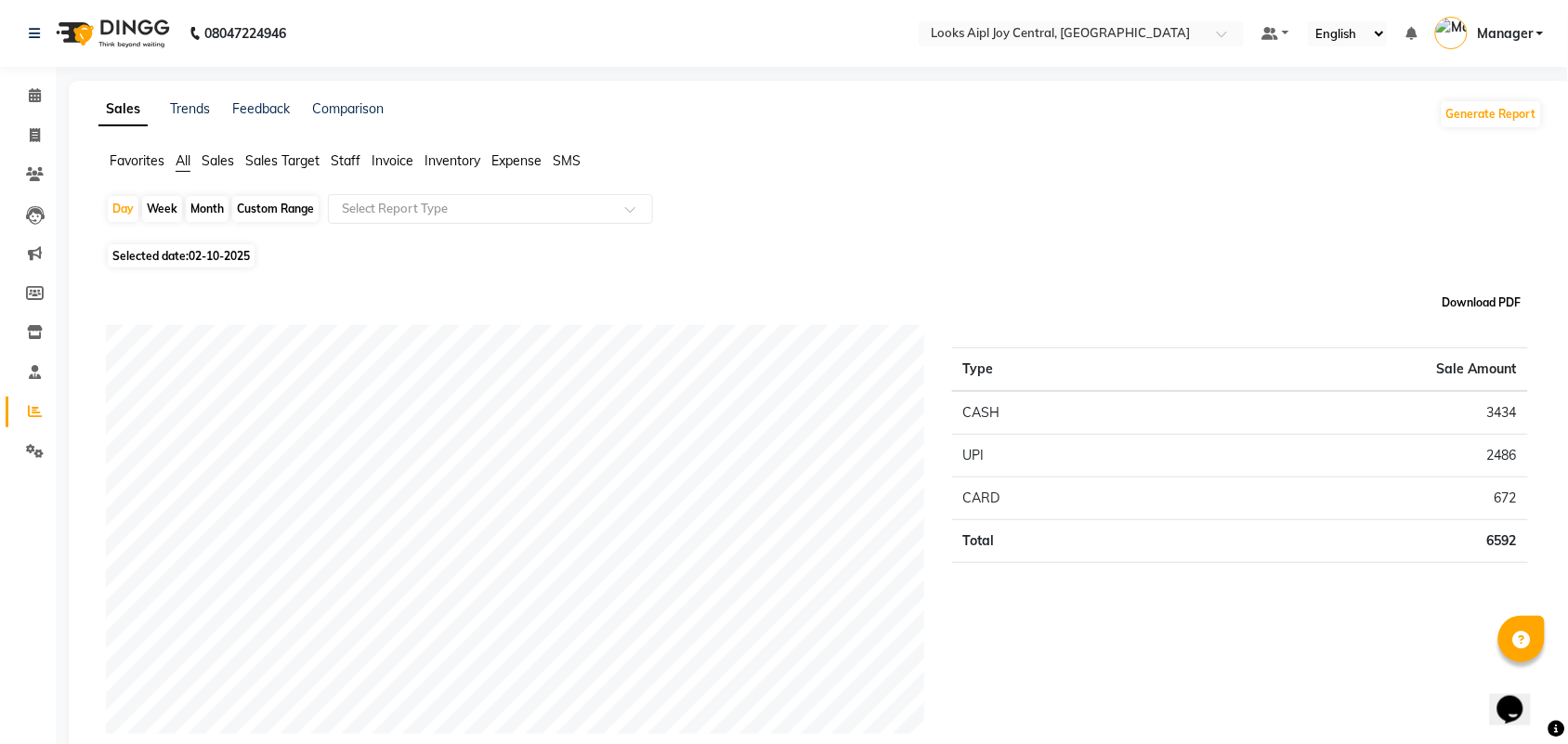
click at [1486, 298] on button "Download PDF" at bounding box center [1481, 302] width 88 height 26
